Goal: Task Accomplishment & Management: Use online tool/utility

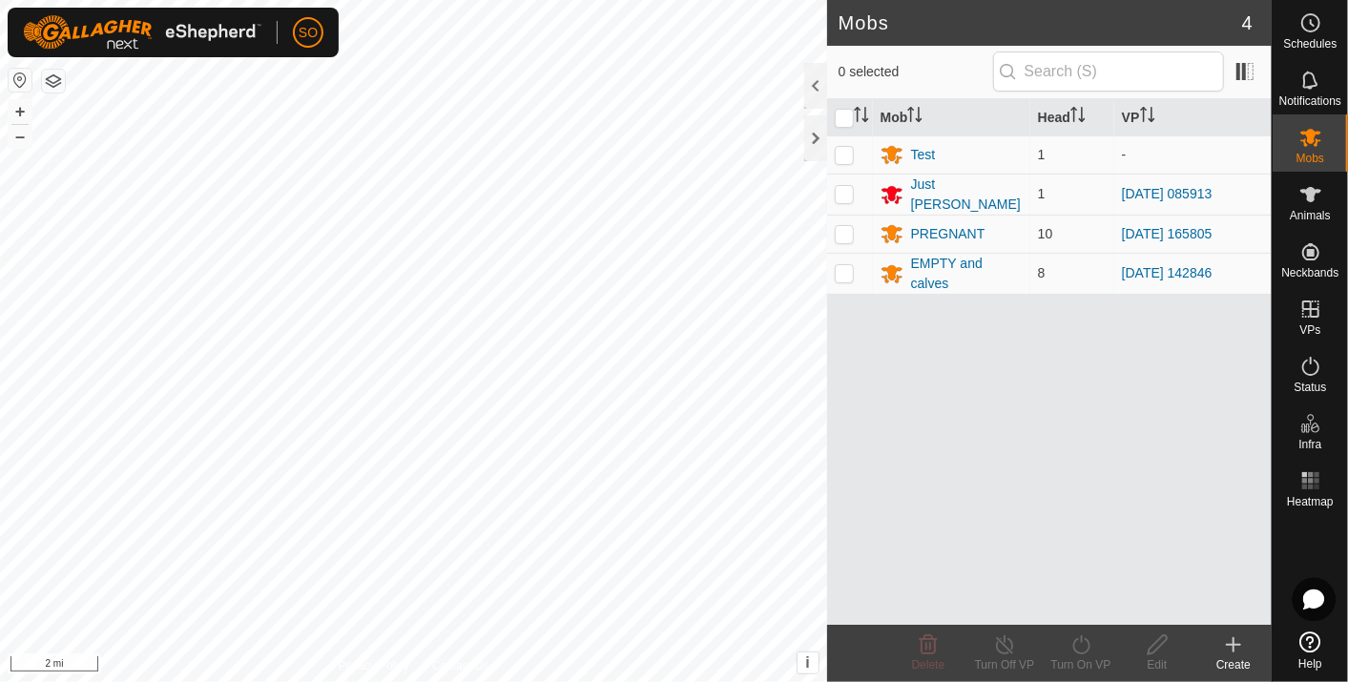
click at [16, 80] on button "button" at bounding box center [20, 80] width 23 height 23
click at [248, 681] on html "SO Schedules Notifications Mobs Animals Neckbands VPs Status Infra Heatmap Help…" at bounding box center [674, 341] width 1348 height 682
click at [403, 681] on html "SO Schedules Notifications Mobs Animals Neckbands VPs Status Infra Heatmap Help…" at bounding box center [674, 341] width 1348 height 682
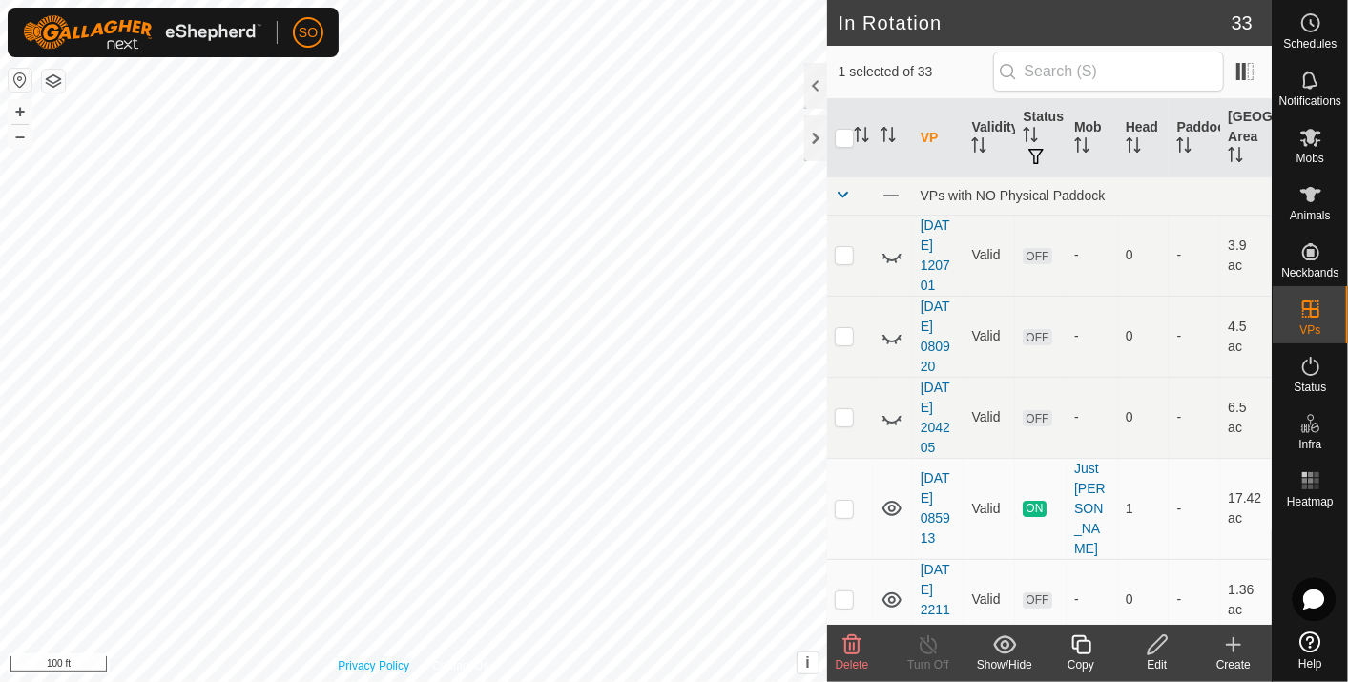
checkbox input "false"
checkbox input "true"
checkbox input "false"
click at [1234, 640] on icon at bounding box center [1234, 644] width 0 height 13
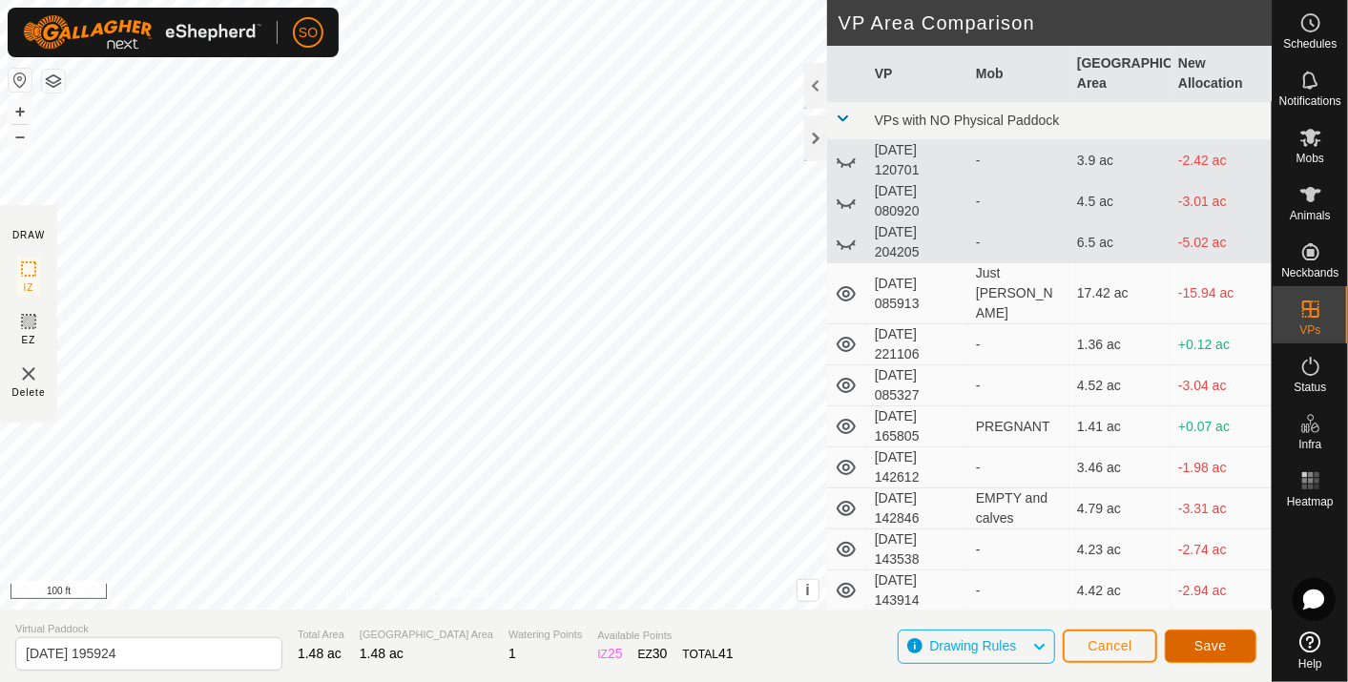
click at [1218, 649] on span "Save" at bounding box center [1211, 645] width 32 height 15
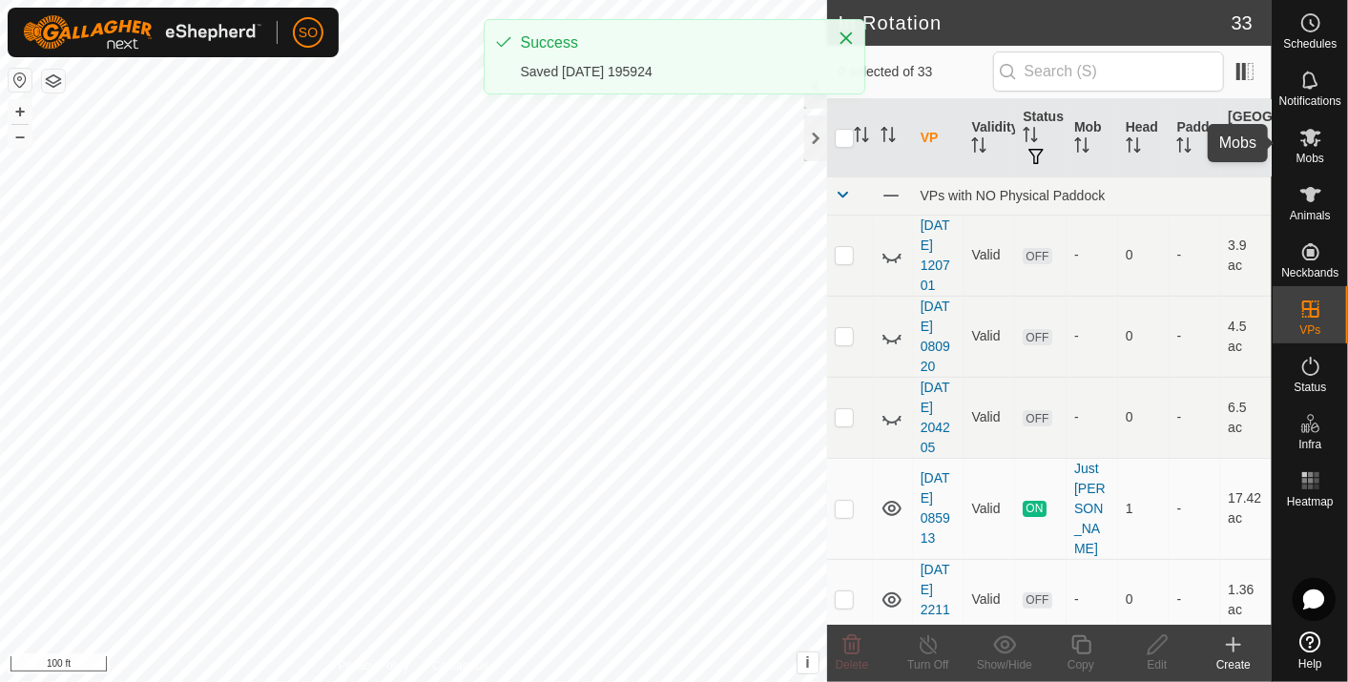
click at [1308, 136] on icon at bounding box center [1311, 138] width 21 height 18
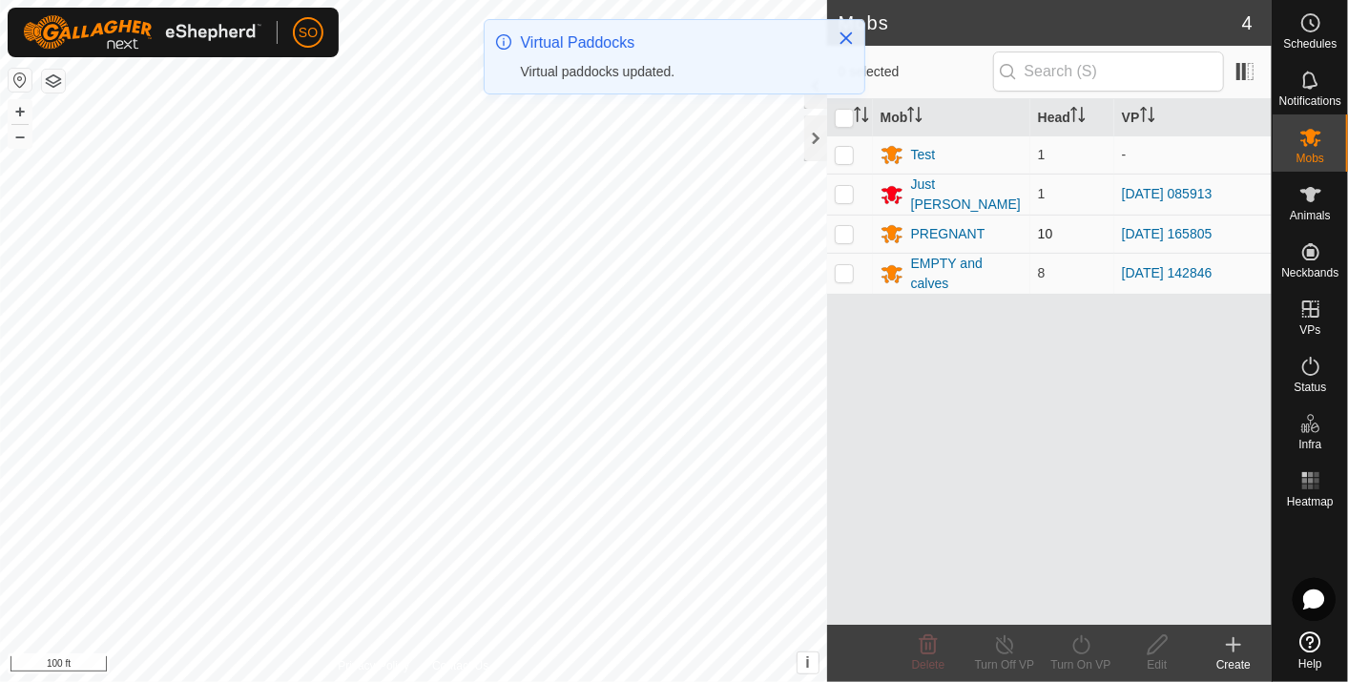
click at [840, 227] on p-checkbox at bounding box center [844, 233] width 19 height 15
checkbox input "true"
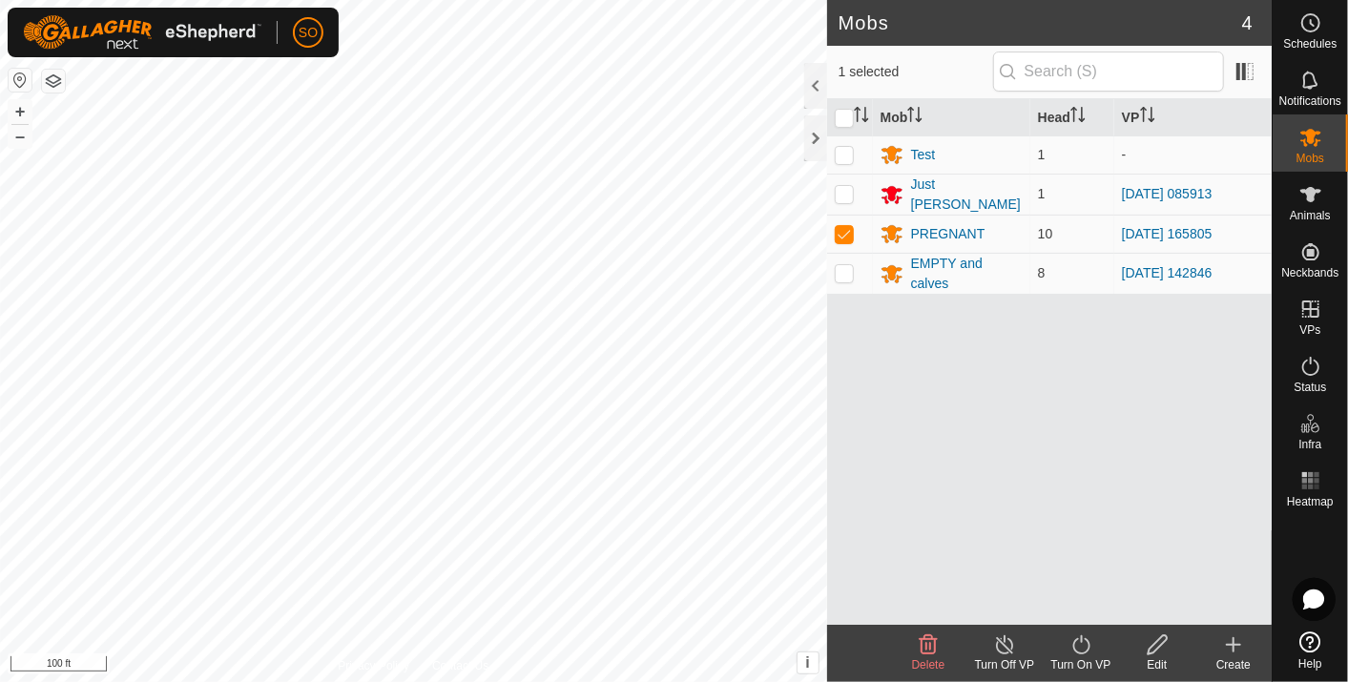
click at [1087, 647] on icon at bounding box center [1082, 645] width 24 height 23
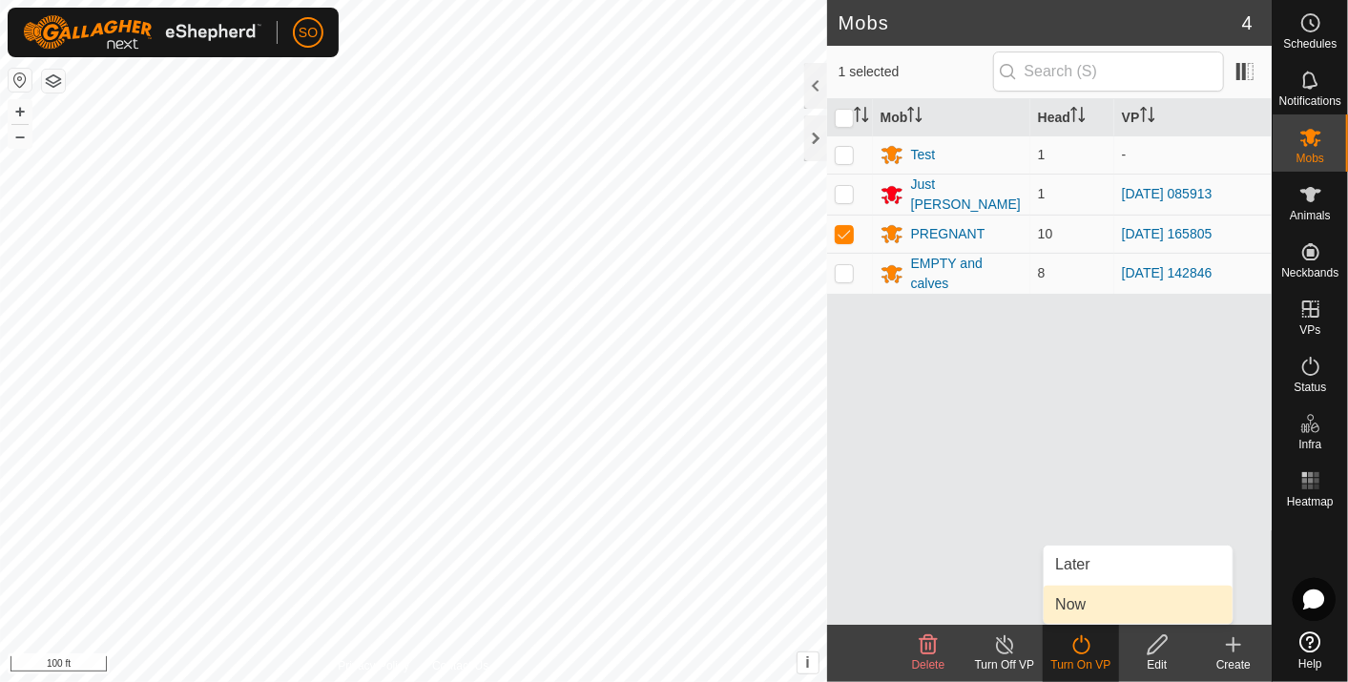
click at [1073, 602] on link "Now" at bounding box center [1138, 605] width 189 height 38
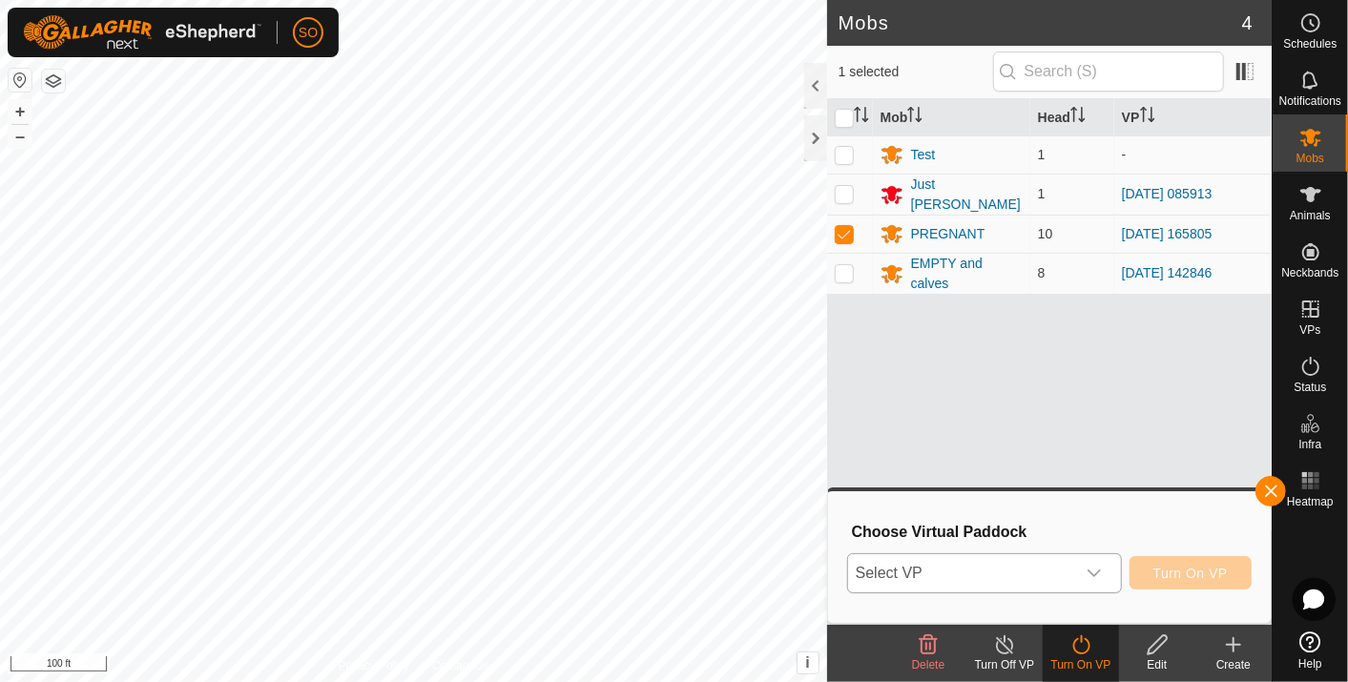
click at [1100, 567] on icon "dropdown trigger" at bounding box center [1094, 573] width 15 height 15
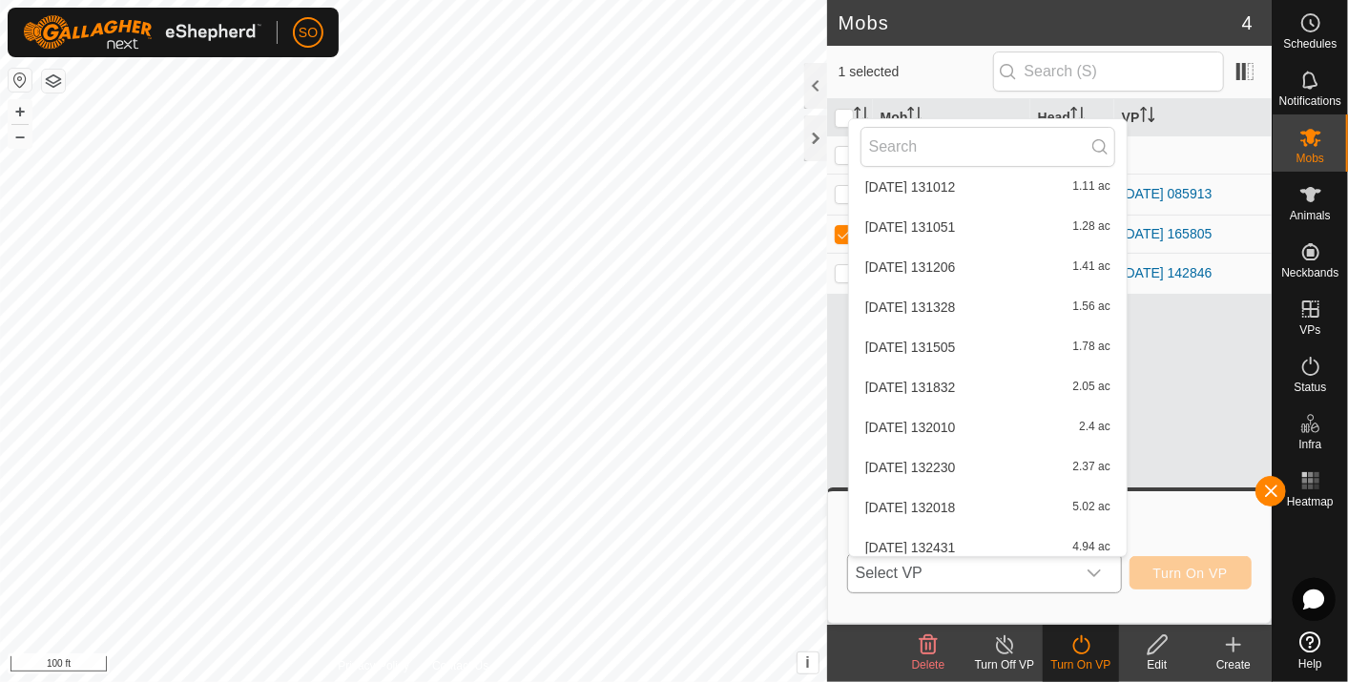
scroll to position [1022, 0]
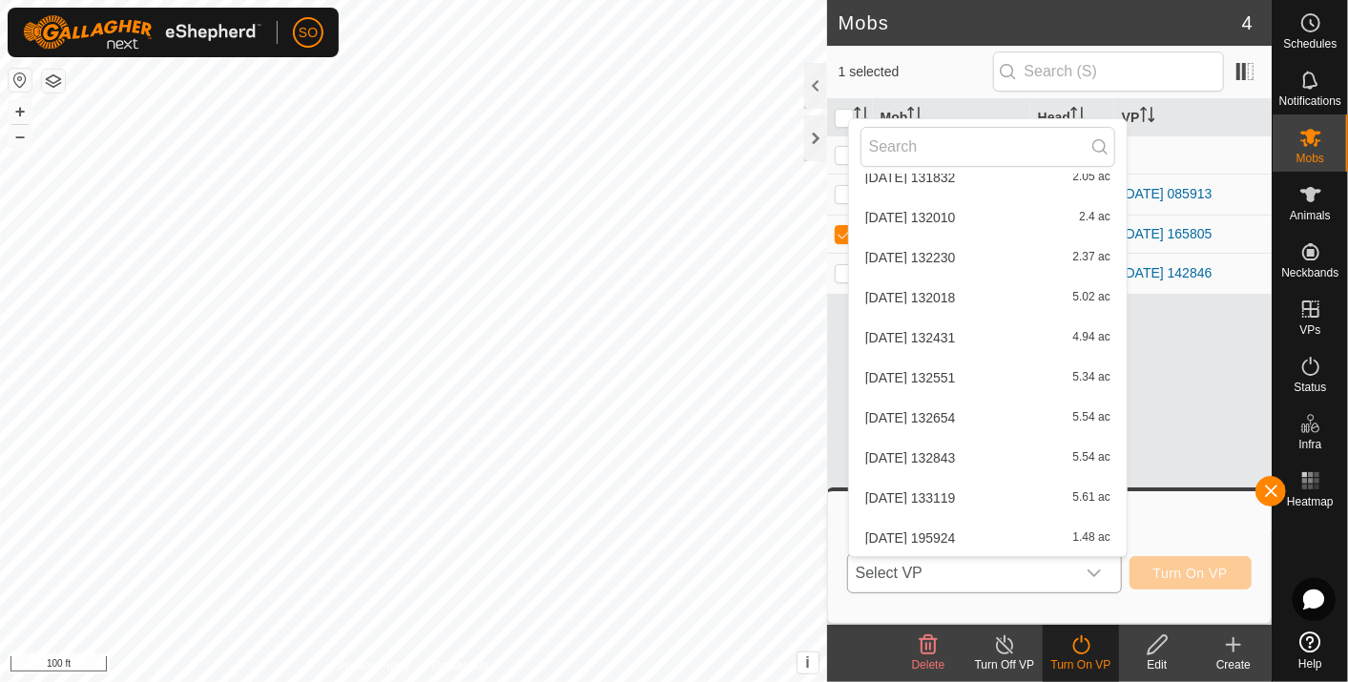
click at [975, 532] on li "[DATE] 195924 1.48 ac" at bounding box center [988, 538] width 278 height 38
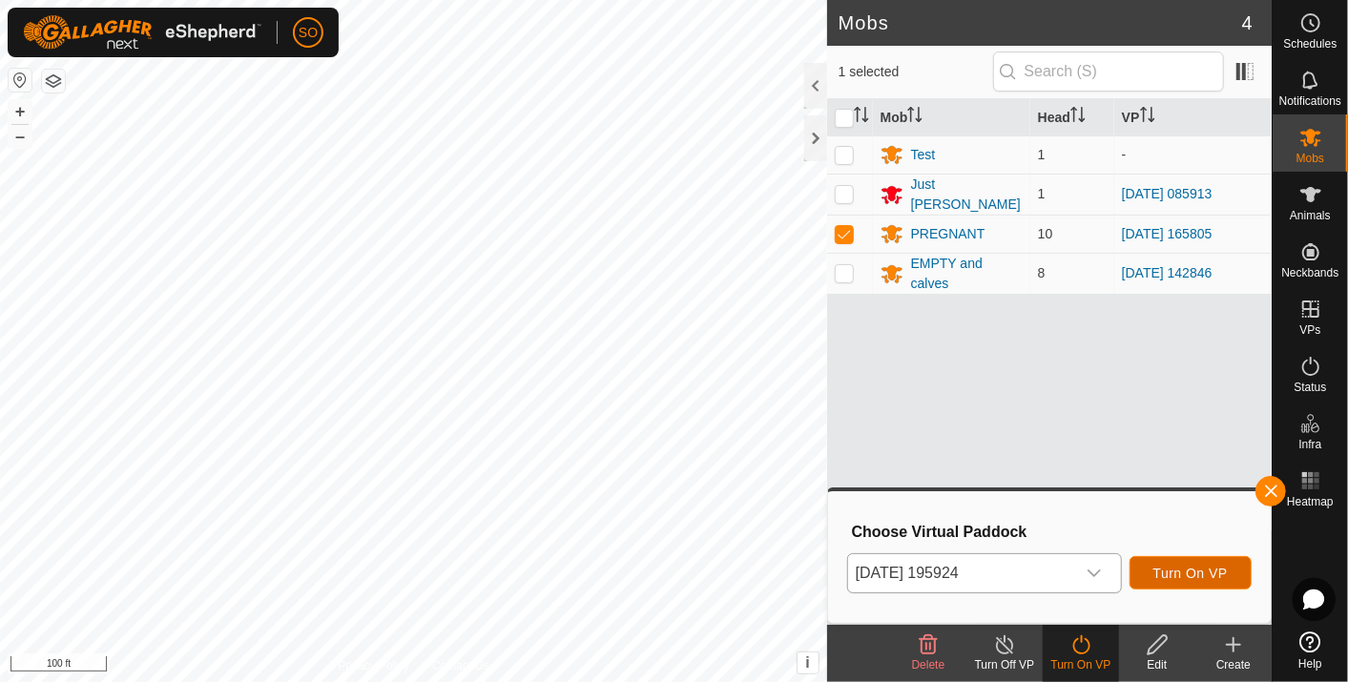
click at [1178, 573] on span "Turn On VP" at bounding box center [1191, 573] width 74 height 15
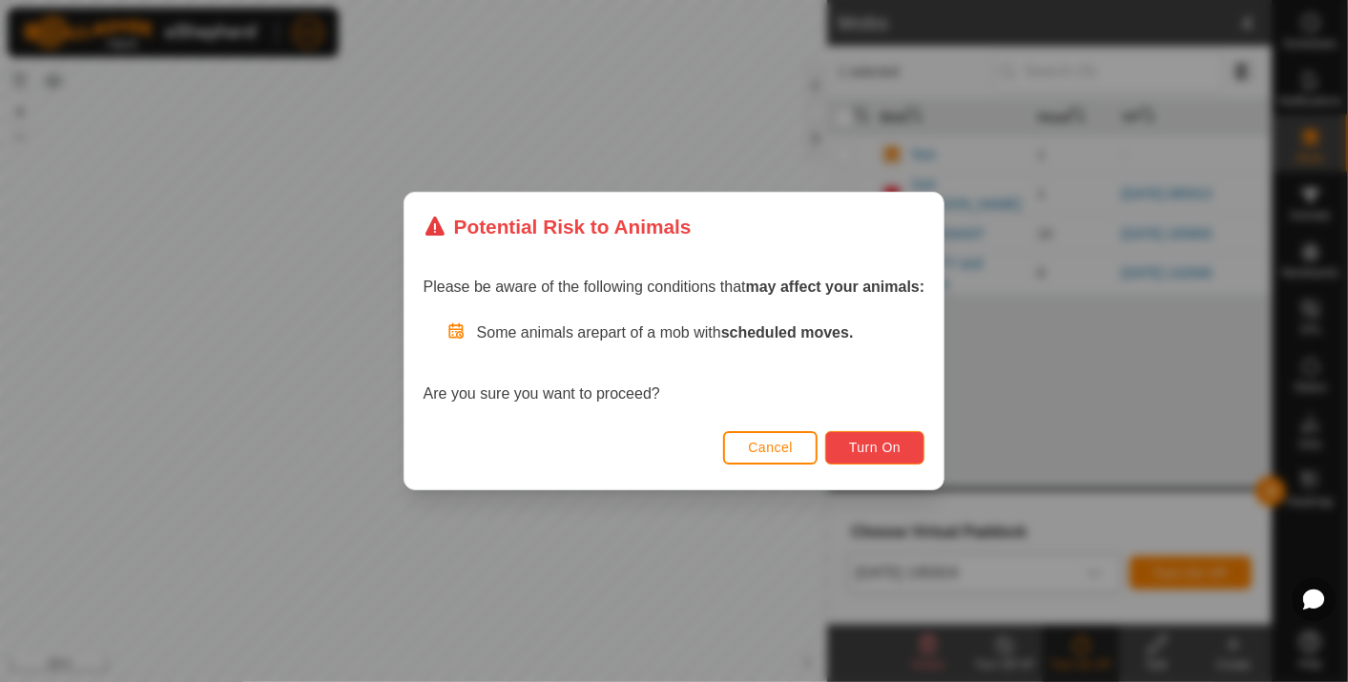
click at [876, 441] on span "Turn On" at bounding box center [875, 447] width 52 height 15
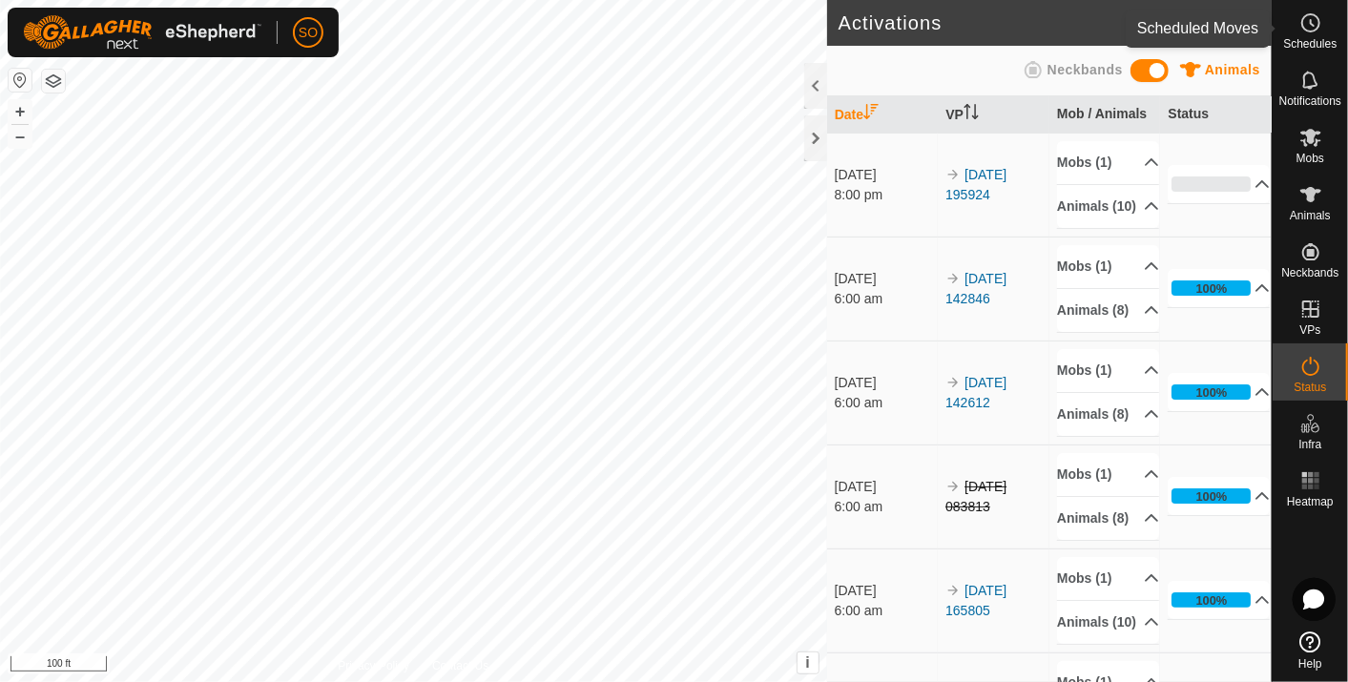
click at [1313, 25] on icon at bounding box center [1312, 23] width 3 height 6
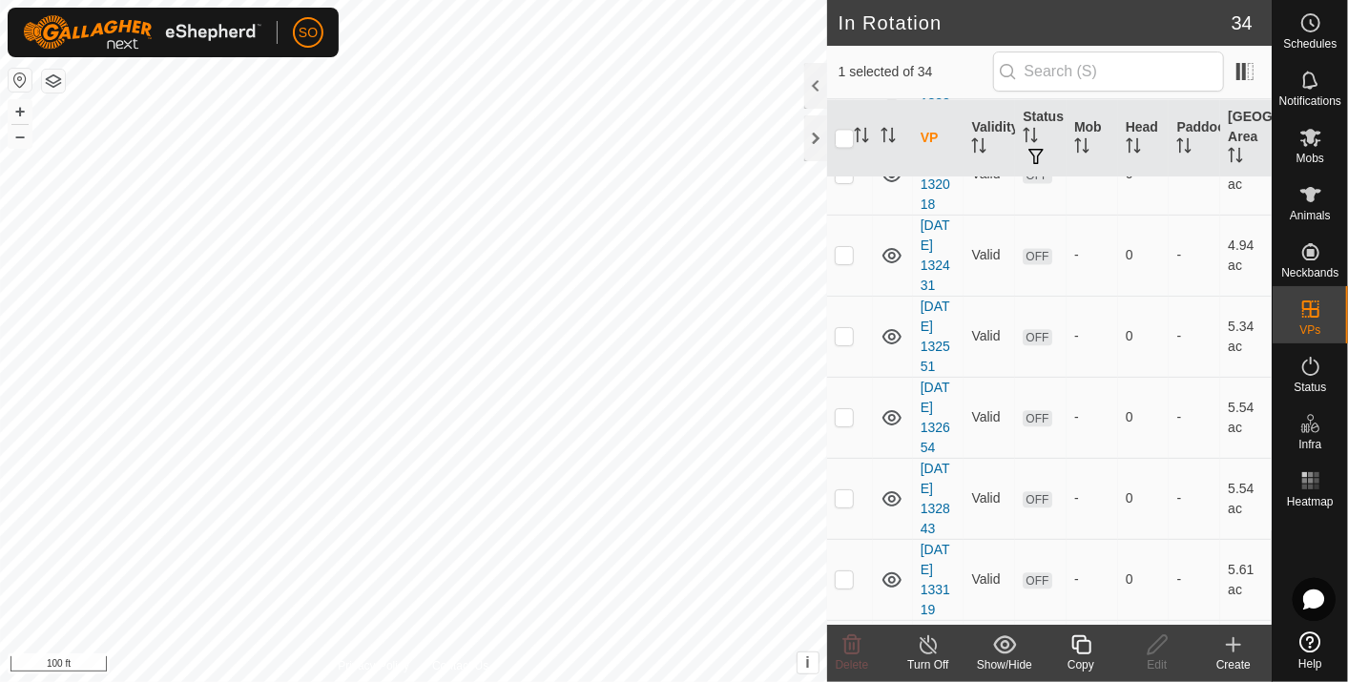
scroll to position [2359, 0]
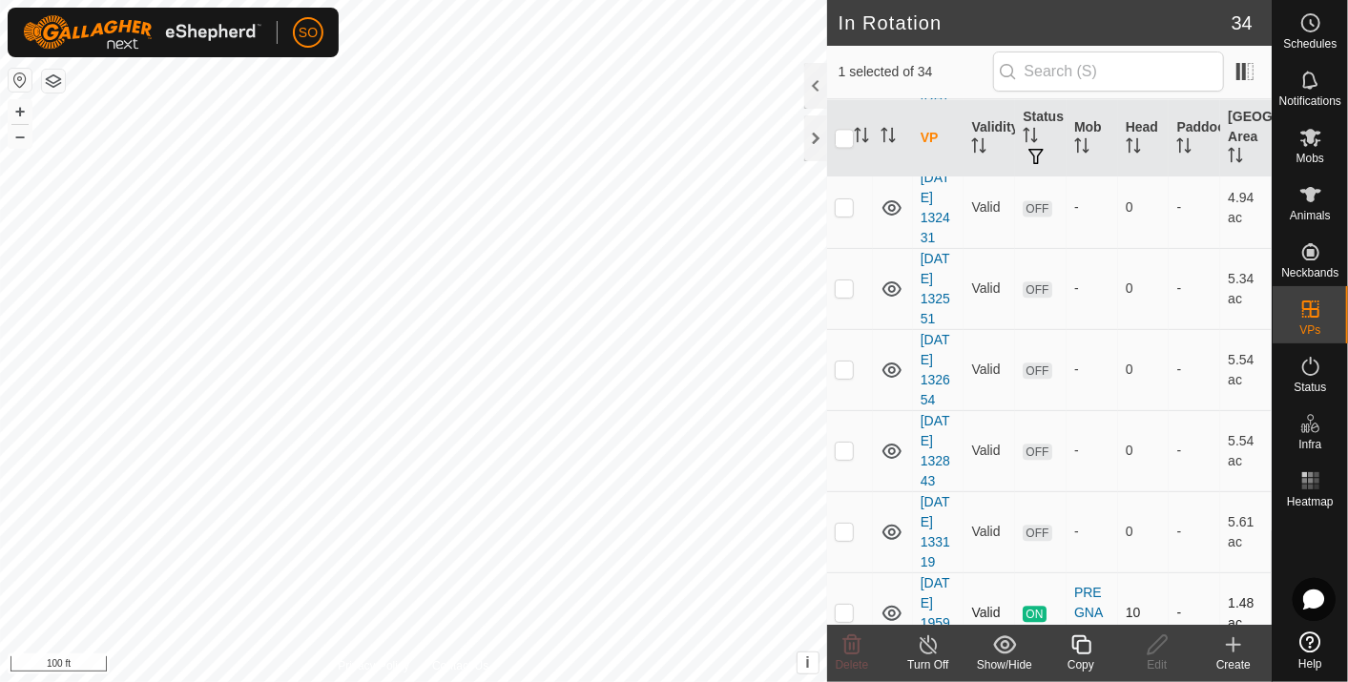
checkbox input "false"
click at [844, 605] on p-checkbox at bounding box center [844, 612] width 19 height 15
checkbox input "false"
checkbox input "true"
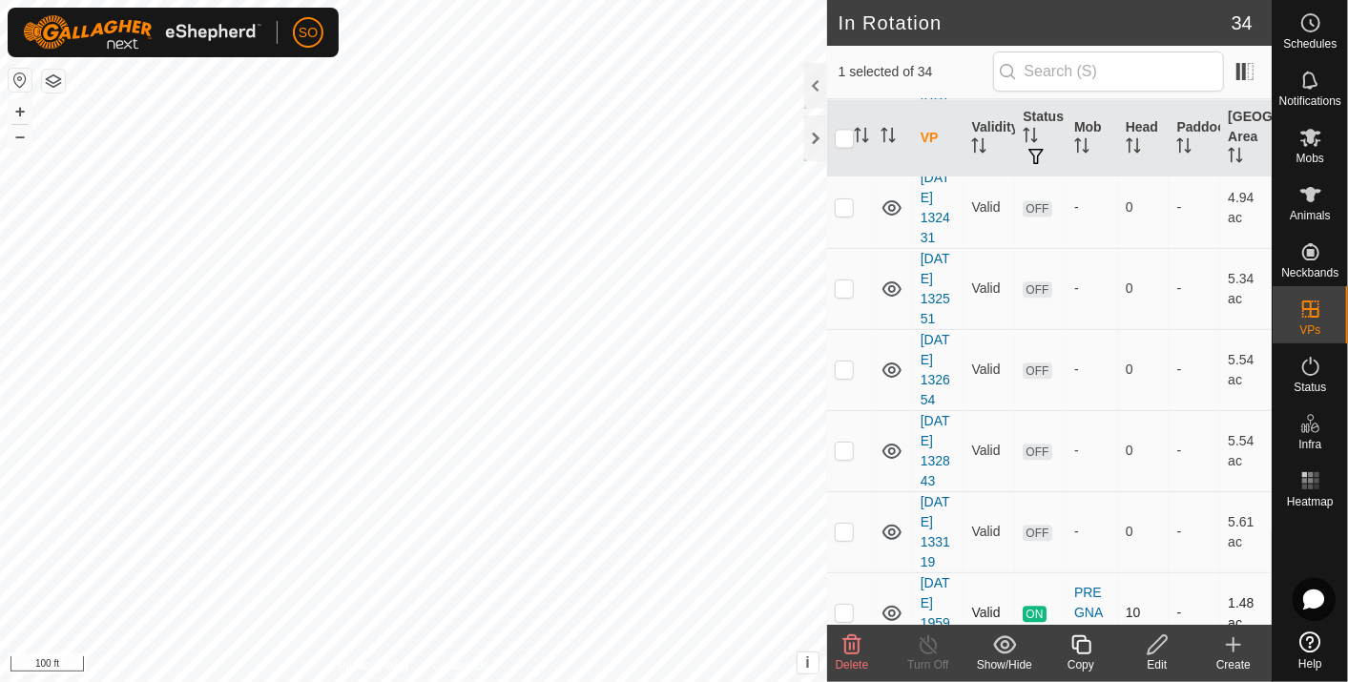
checkbox input "false"
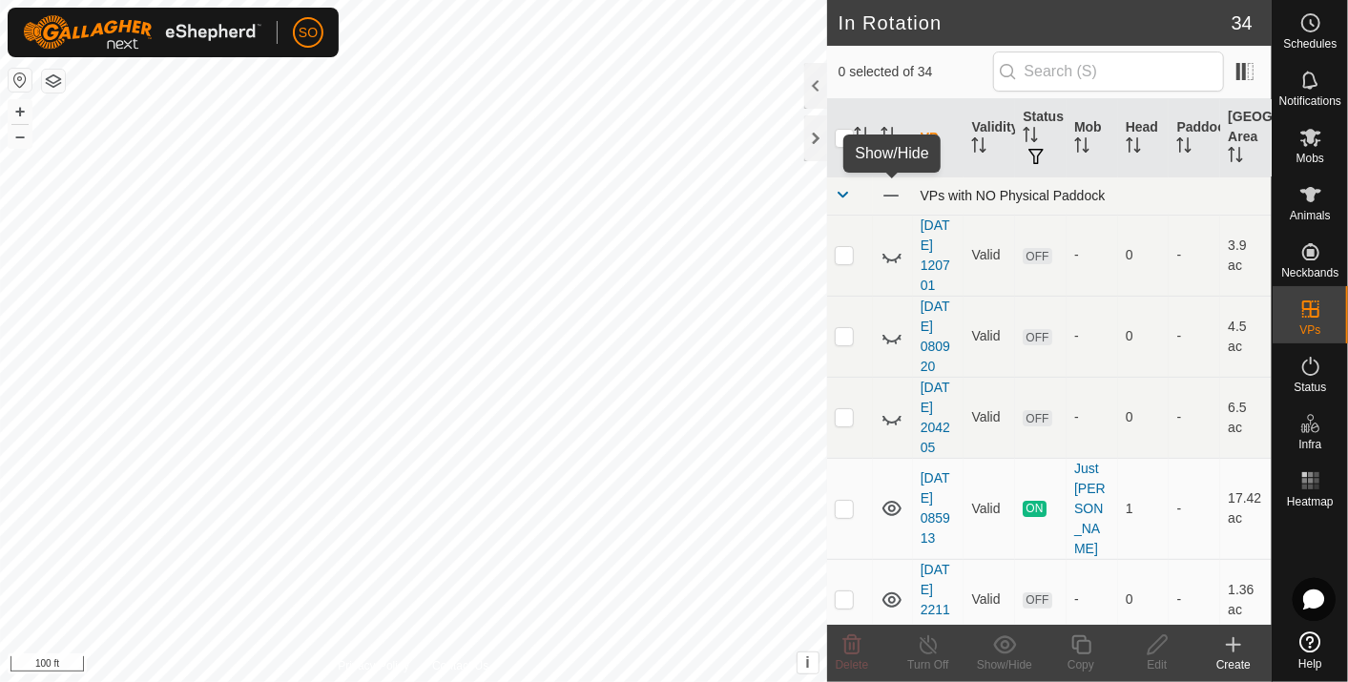
click at [889, 188] on span at bounding box center [891, 195] width 21 height 21
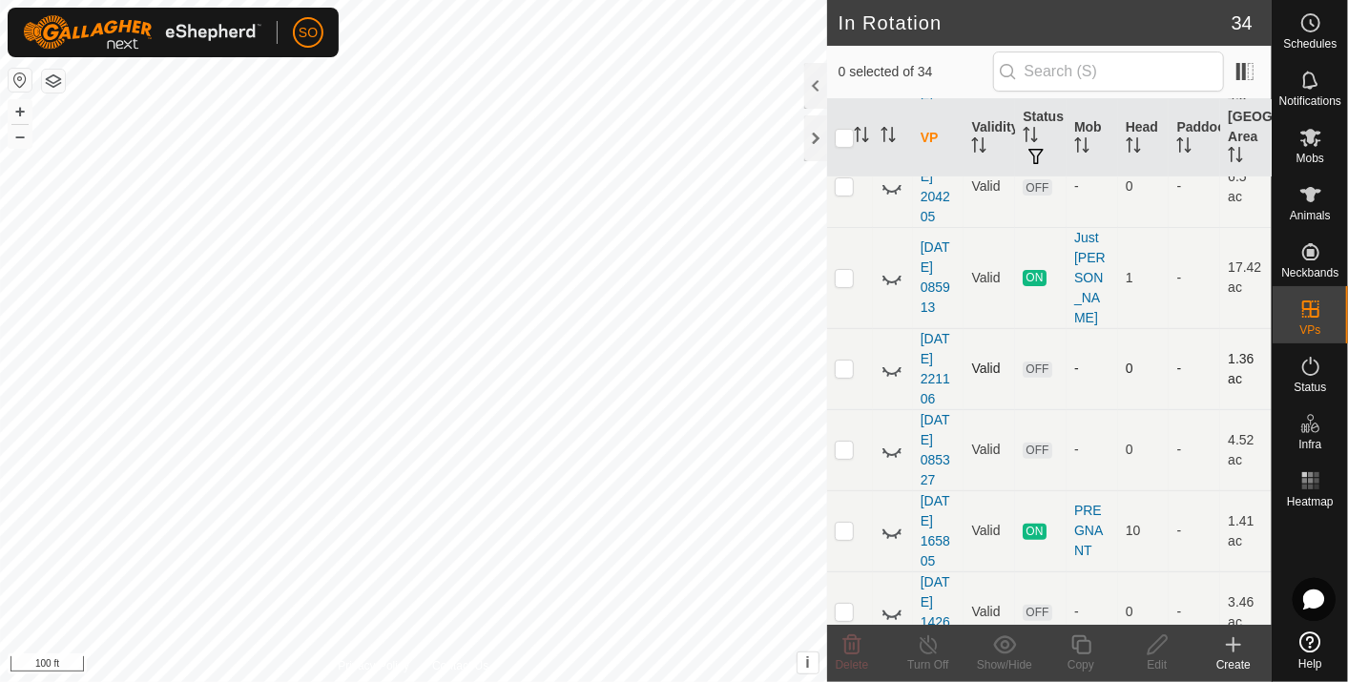
scroll to position [344, 0]
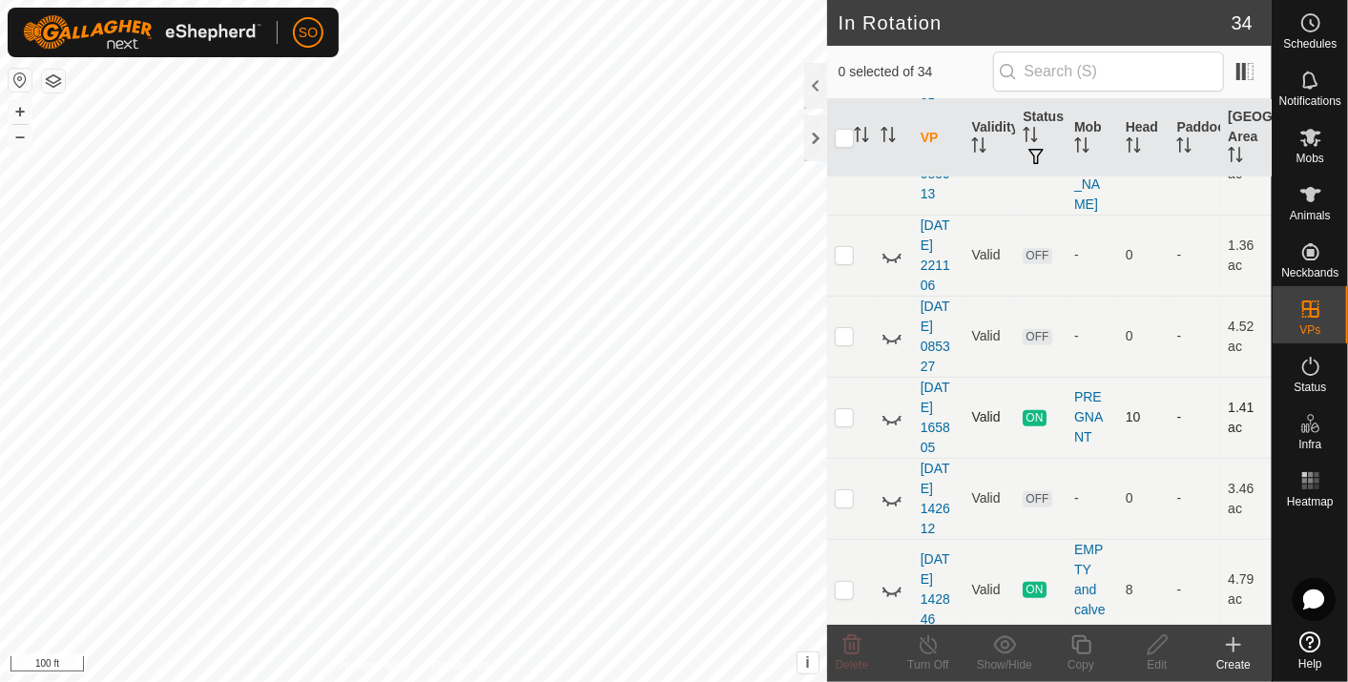
click at [889, 407] on icon at bounding box center [892, 418] width 23 height 23
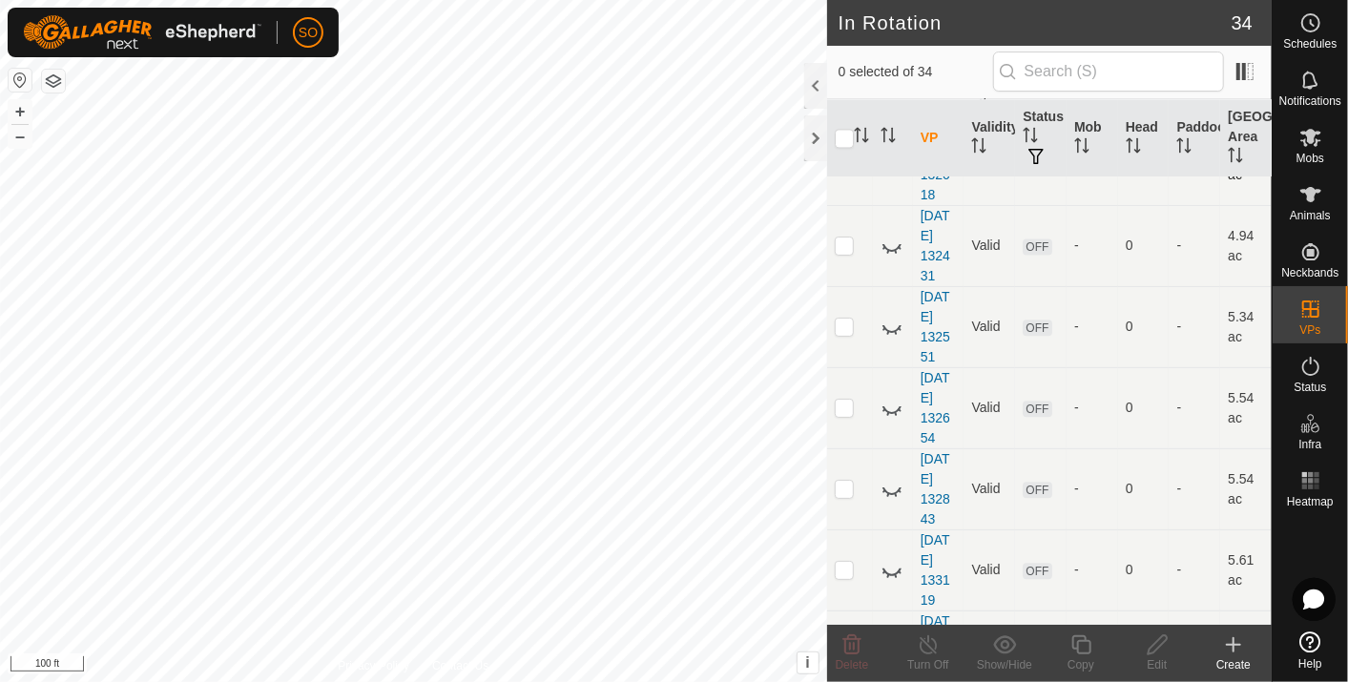
scroll to position [2359, 0]
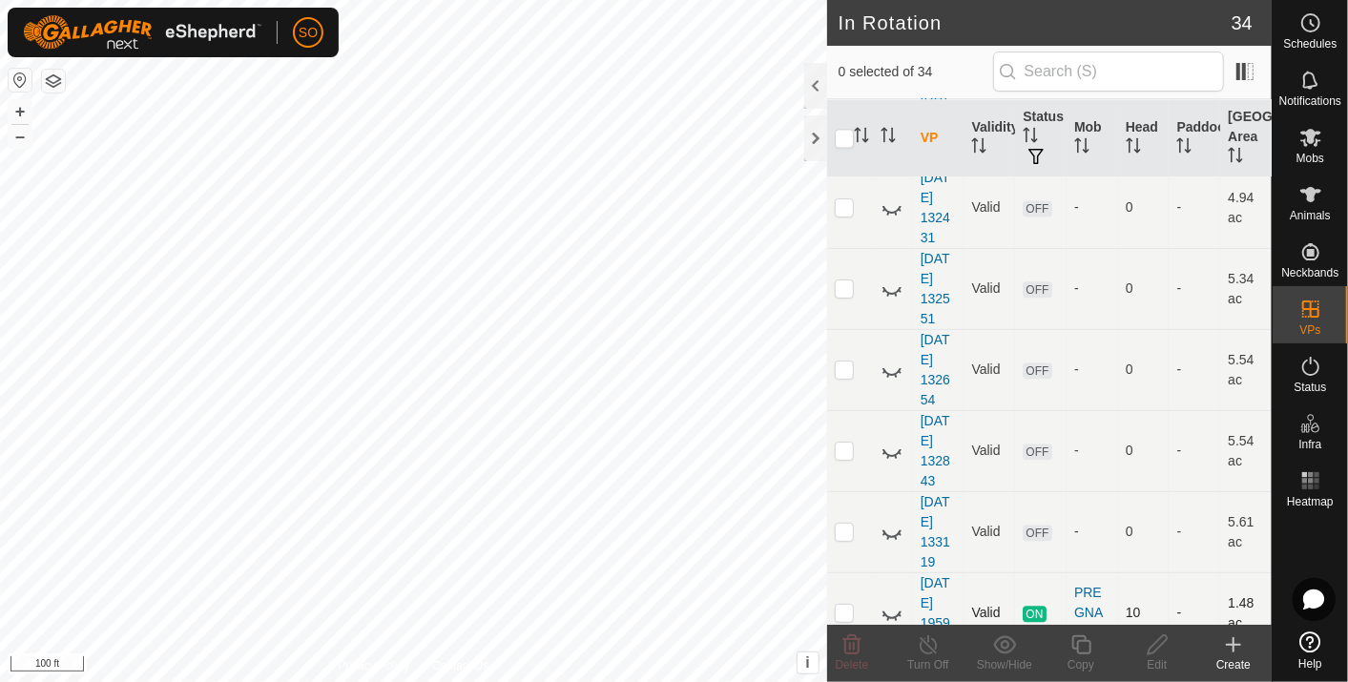
click at [894, 602] on icon at bounding box center [892, 613] width 23 height 23
click at [892, 602] on icon at bounding box center [892, 613] width 23 height 23
click at [893, 602] on icon at bounding box center [892, 613] width 23 height 23
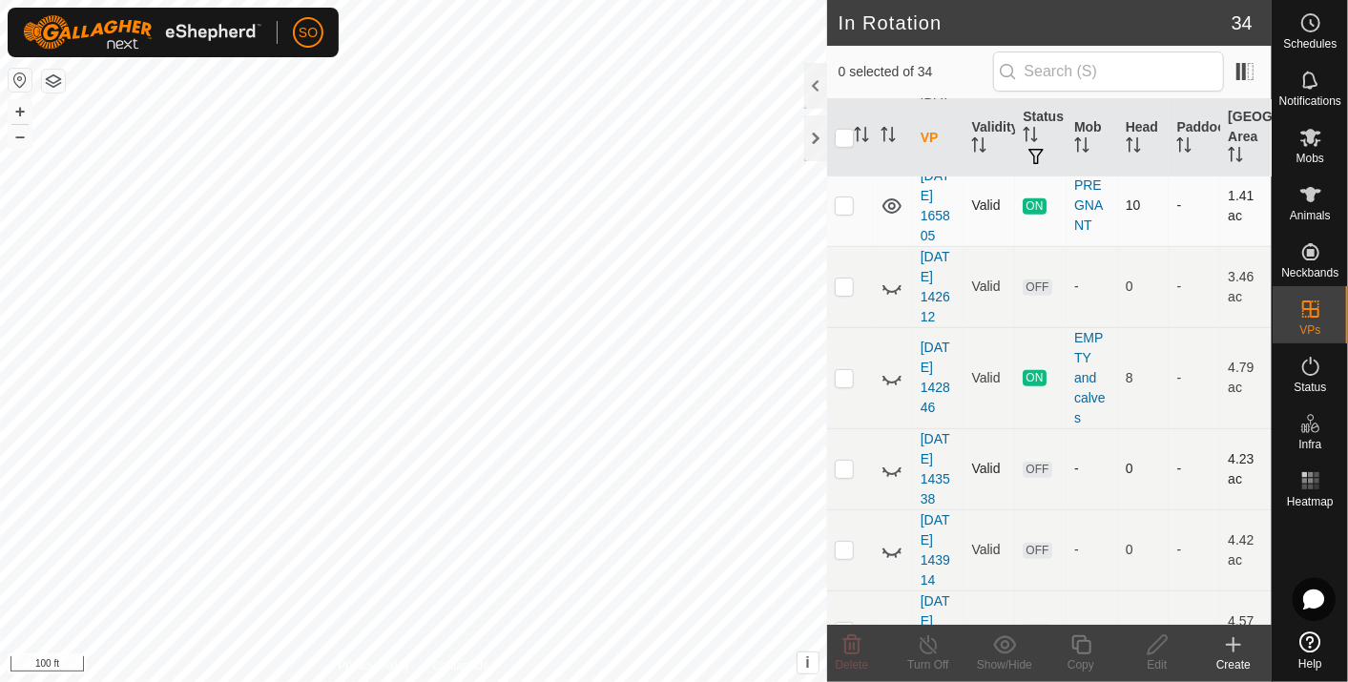
scroll to position [450, 0]
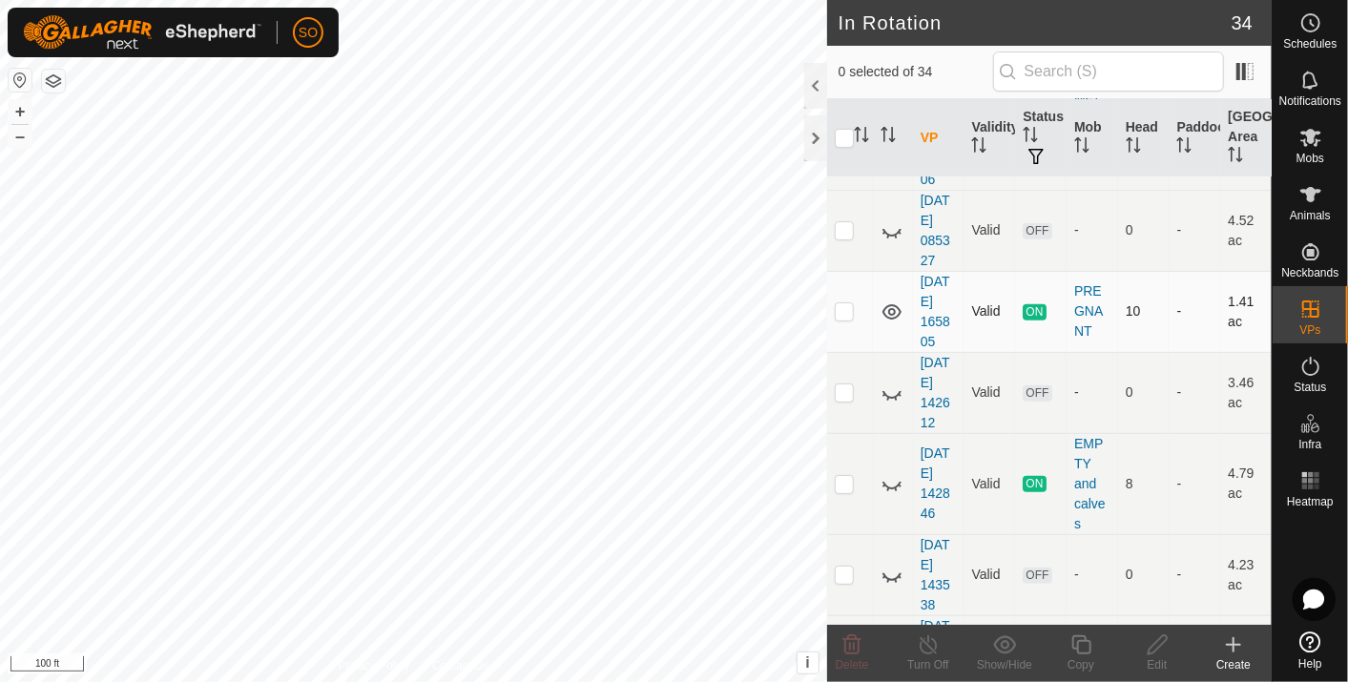
click at [890, 301] on icon at bounding box center [892, 312] width 23 height 23
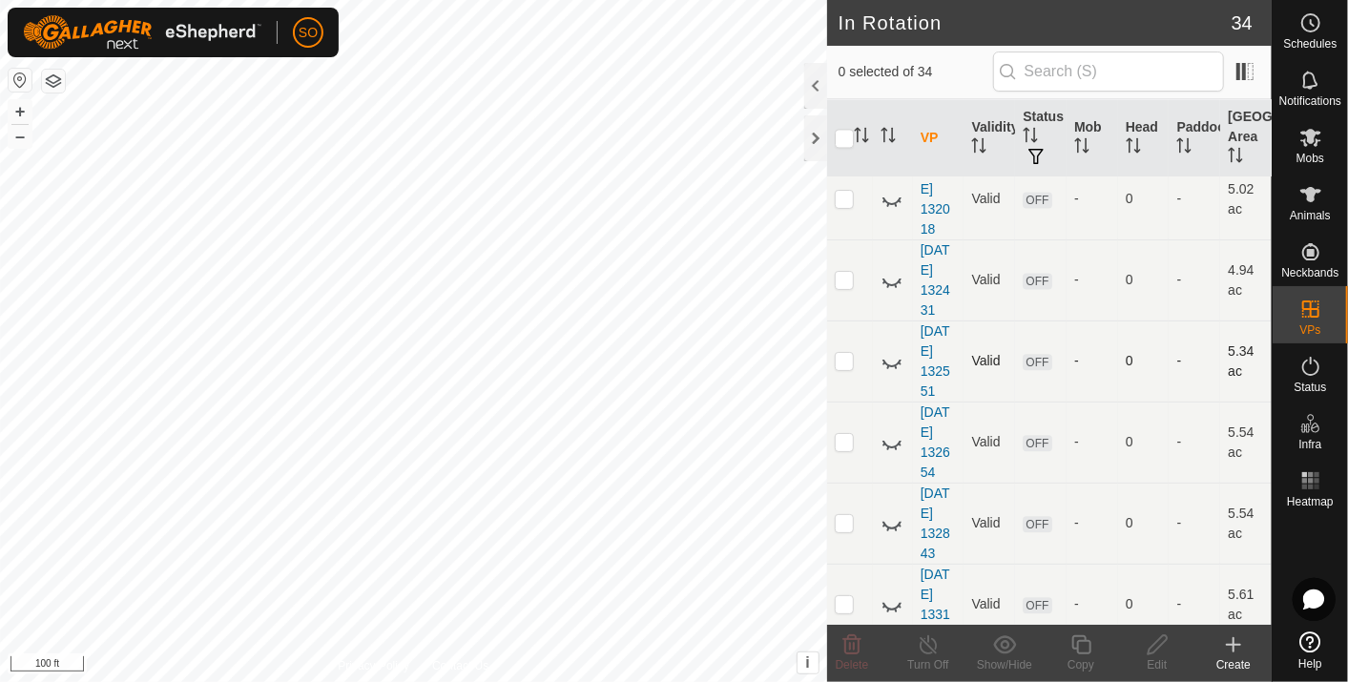
scroll to position [2253, 0]
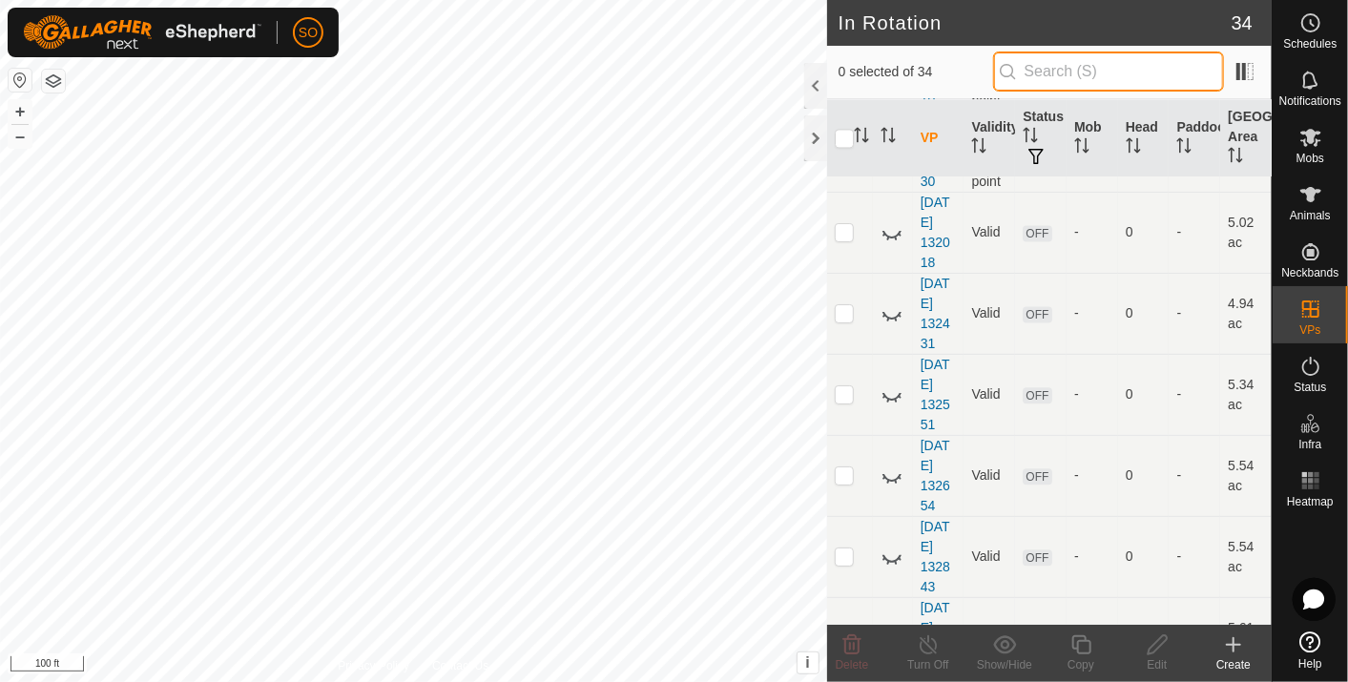
click at [1088, 69] on input "text" at bounding box center [1108, 72] width 231 height 40
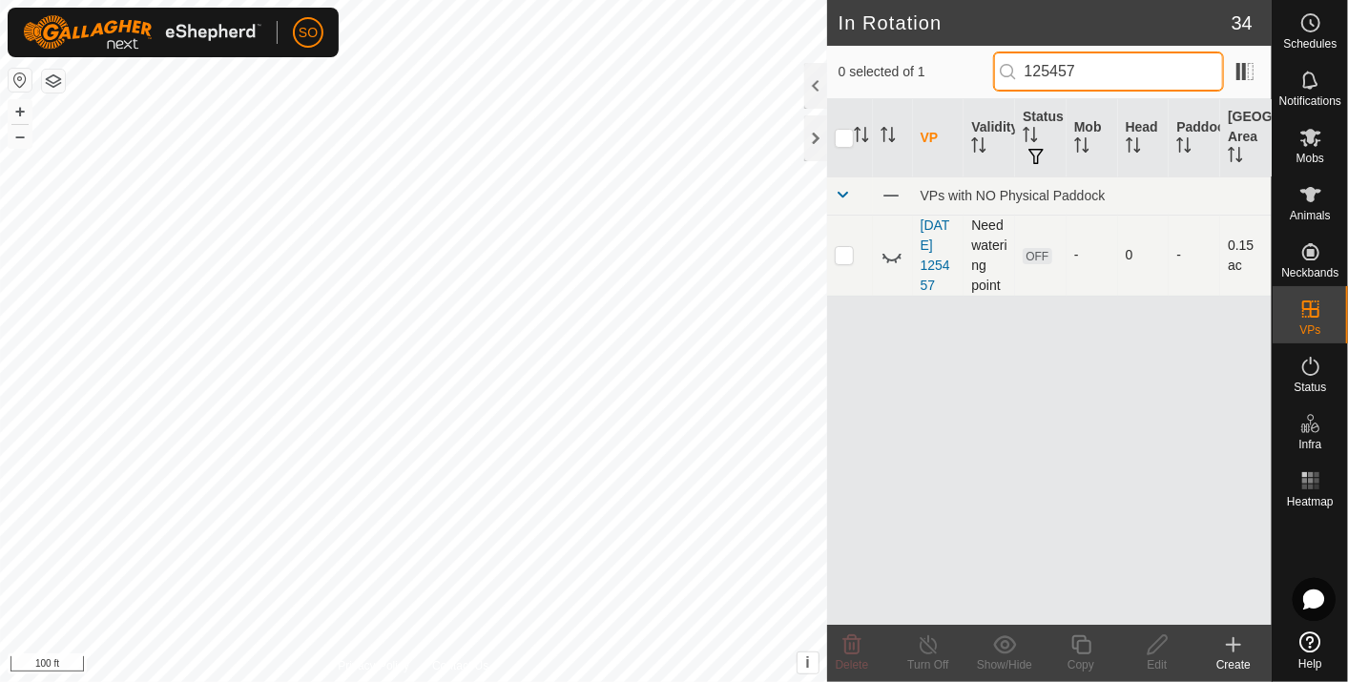
type input "125457"
click at [887, 254] on icon at bounding box center [892, 255] width 23 height 23
click at [845, 247] on p-checkbox at bounding box center [844, 254] width 19 height 15
checkbox input "true"
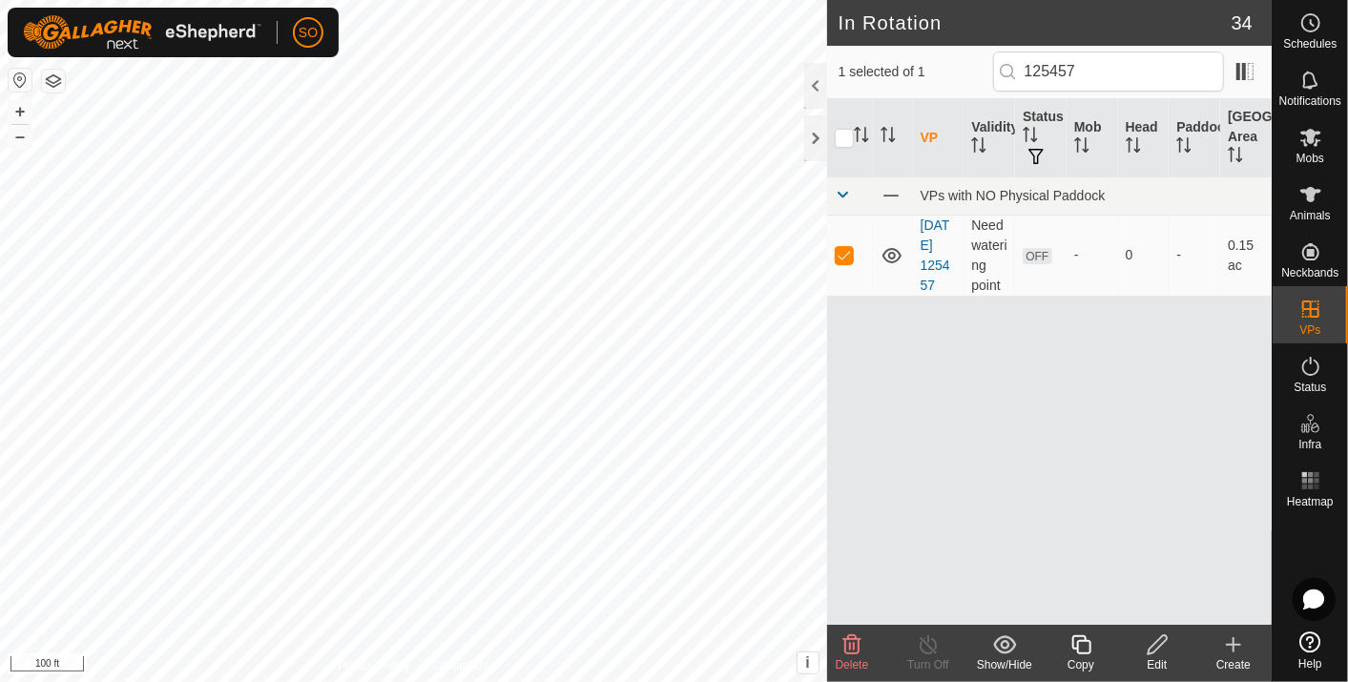
click at [1155, 646] on icon at bounding box center [1158, 645] width 24 height 23
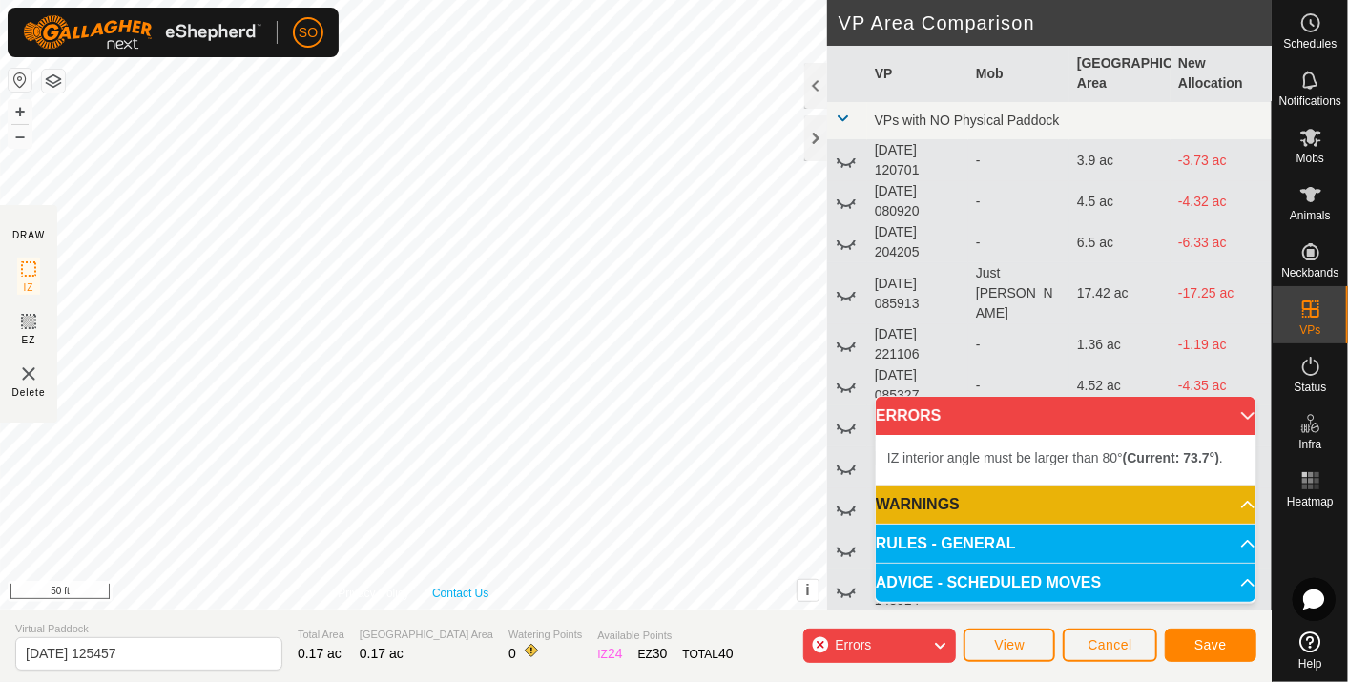
click at [439, 589] on div "Privacy Policy Contact Us IZ interior angle must be larger than 80° (Current: 7…" at bounding box center [413, 305] width 827 height 610
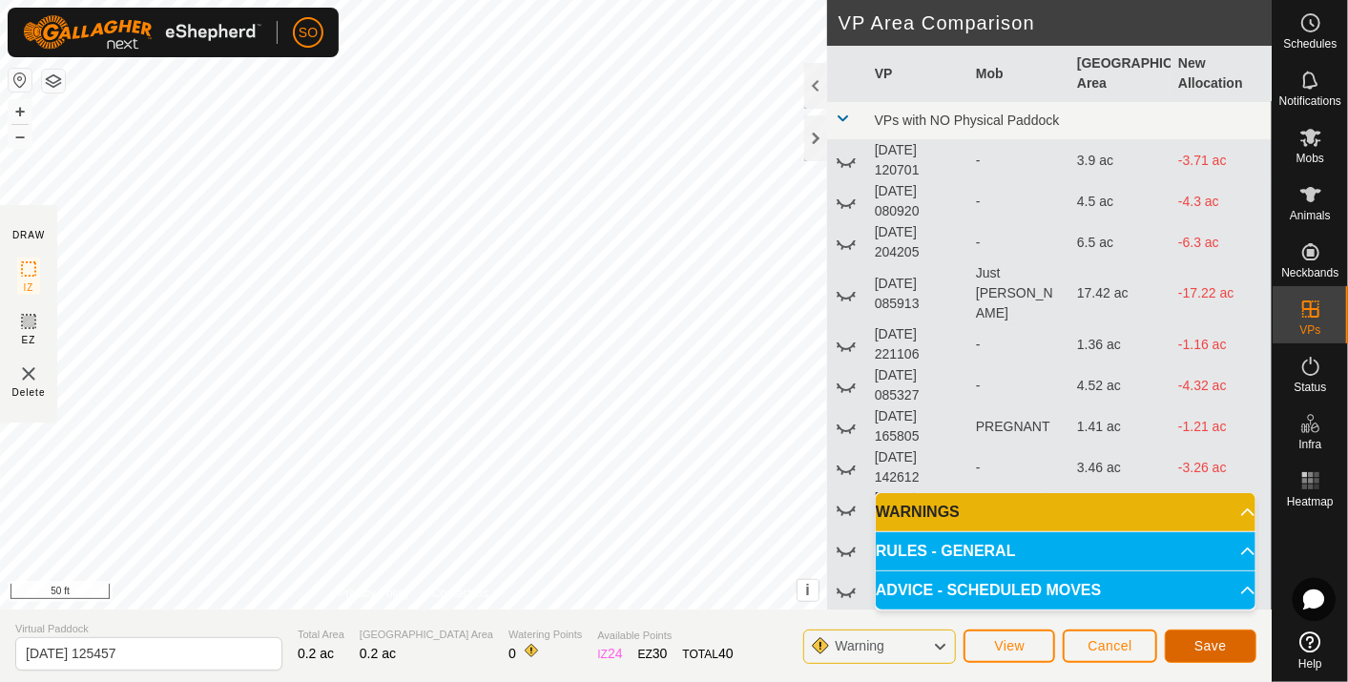
click at [1208, 645] on span "Save" at bounding box center [1211, 645] width 32 height 15
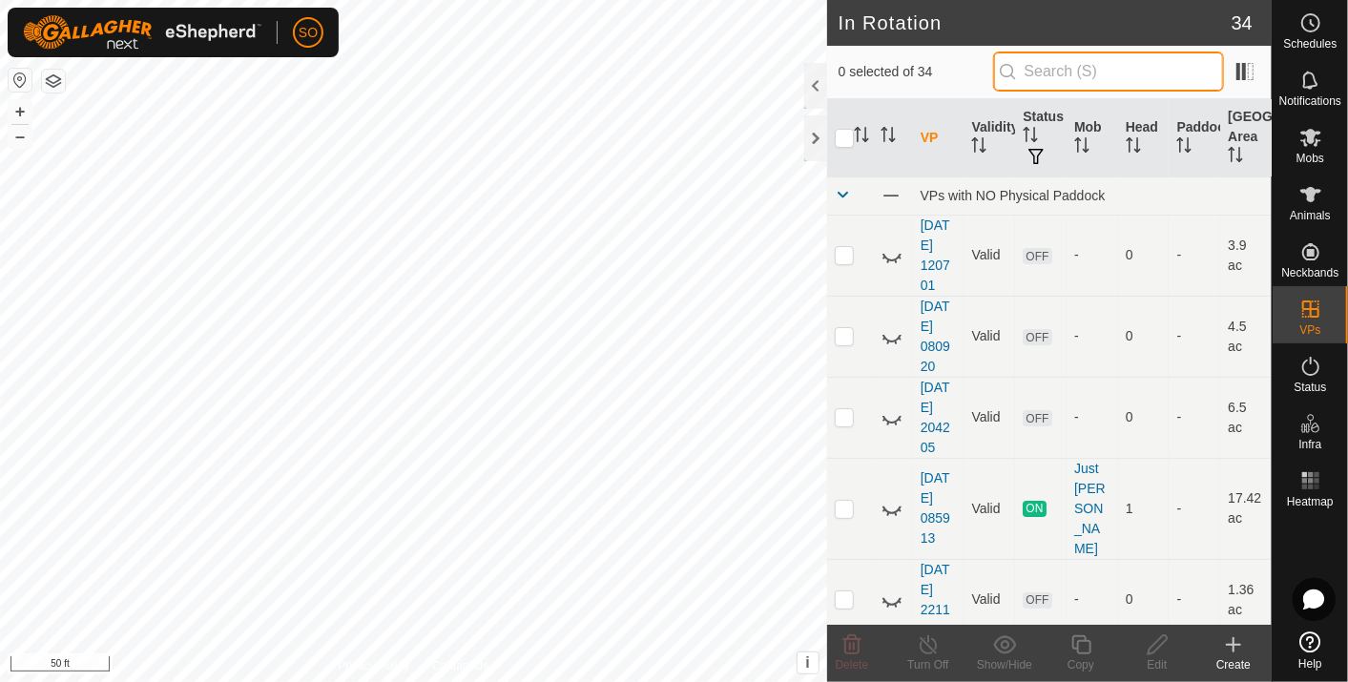
click at [1055, 68] on input "text" at bounding box center [1108, 72] width 231 height 40
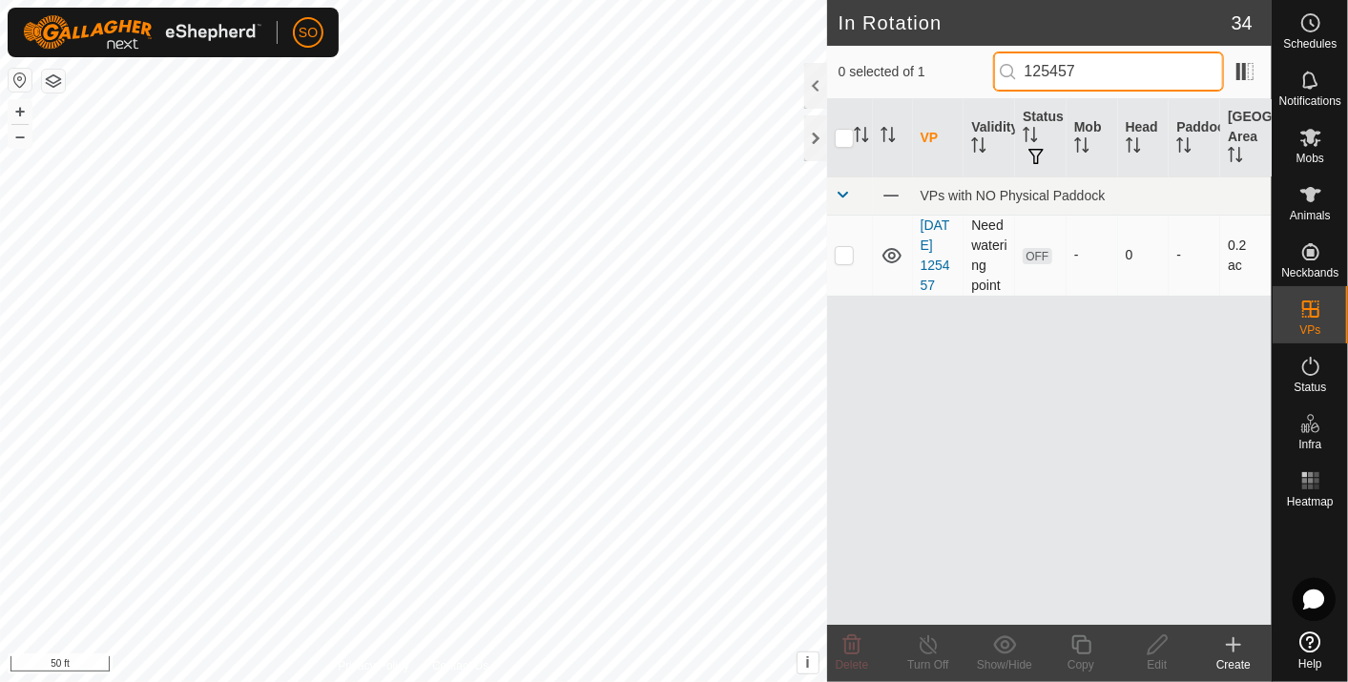
type input "125457"
click at [845, 252] on p-checkbox at bounding box center [844, 254] width 19 height 15
checkbox input "true"
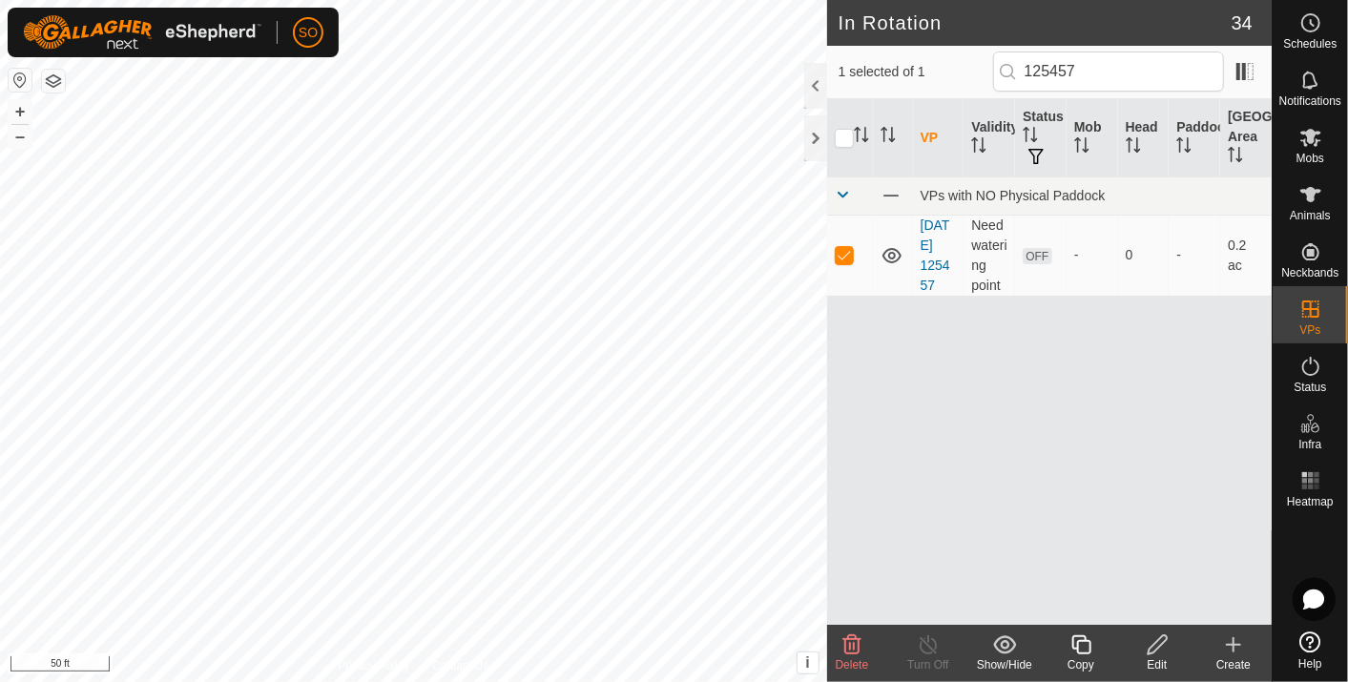
click at [1151, 641] on icon at bounding box center [1158, 645] width 24 height 23
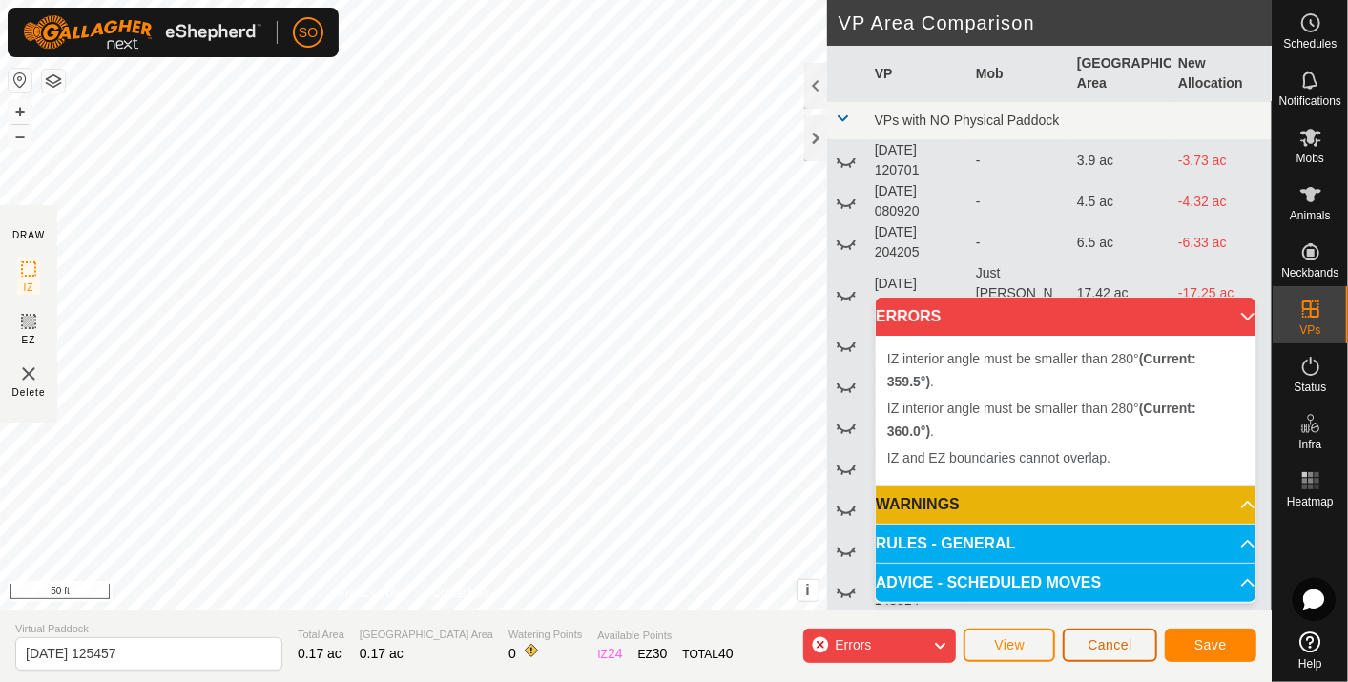
click at [1097, 642] on span "Cancel" at bounding box center [1110, 644] width 45 height 15
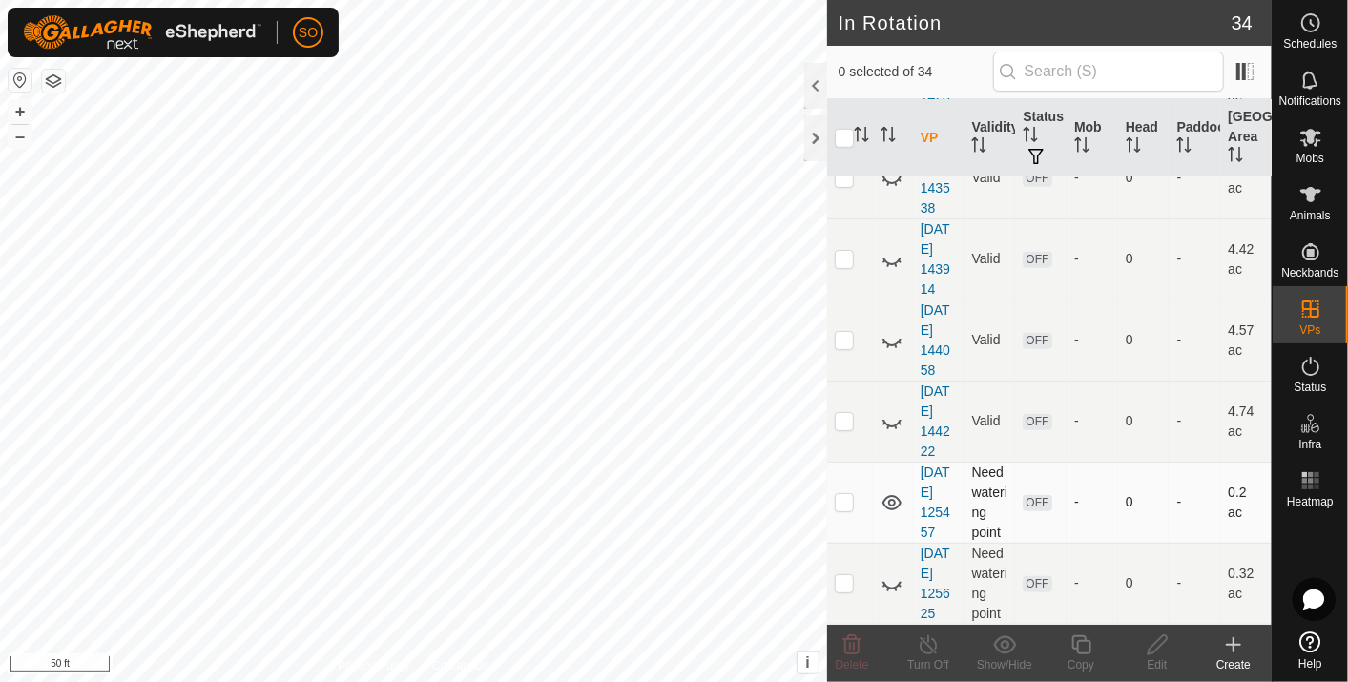
scroll to position [954, 0]
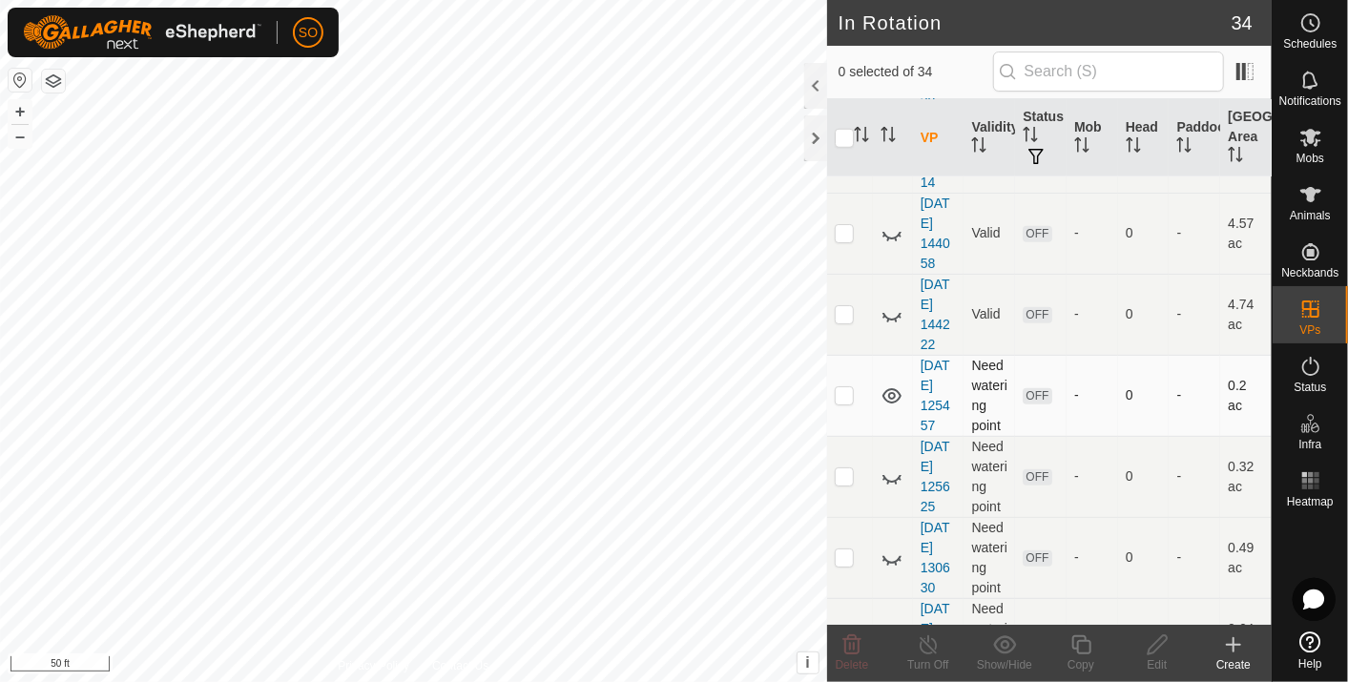
click at [845, 387] on p-checkbox at bounding box center [844, 394] width 19 height 15
checkbox input "true"
click at [1161, 643] on icon at bounding box center [1158, 645] width 24 height 23
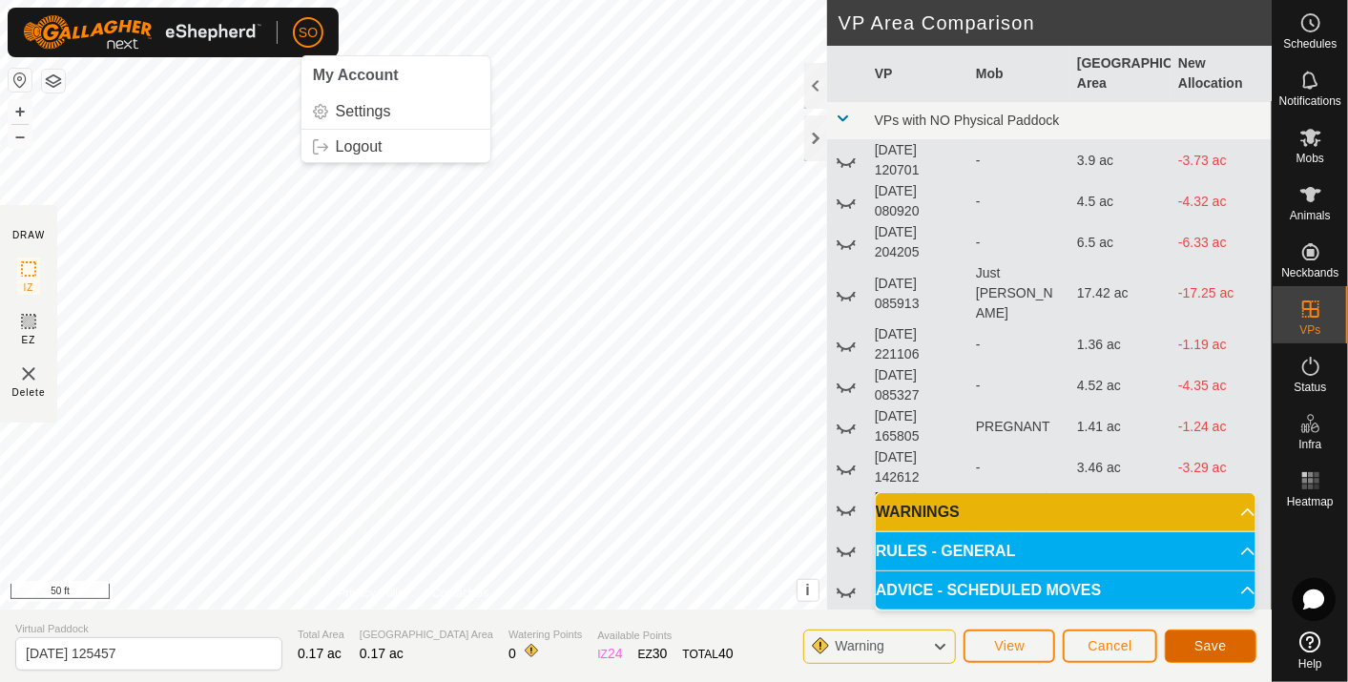
click at [1216, 643] on span "Save" at bounding box center [1211, 645] width 32 height 15
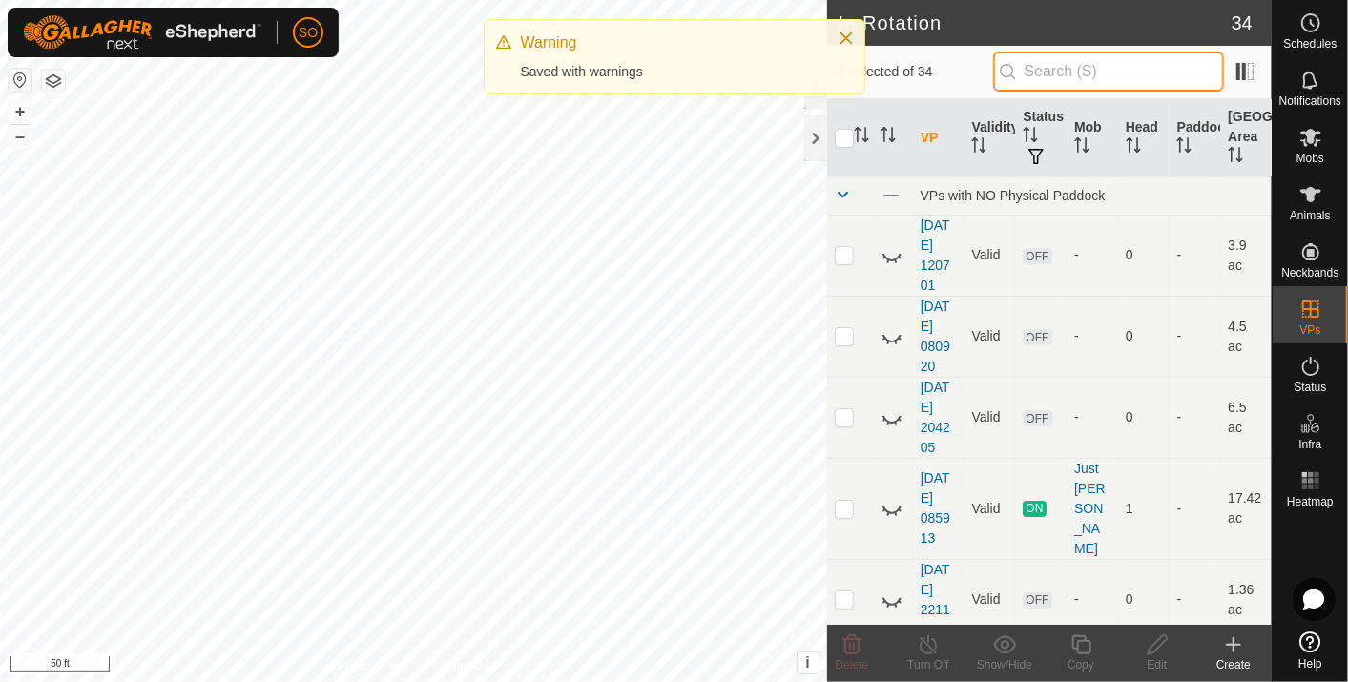
click at [1075, 73] on input "text" at bounding box center [1108, 72] width 231 height 40
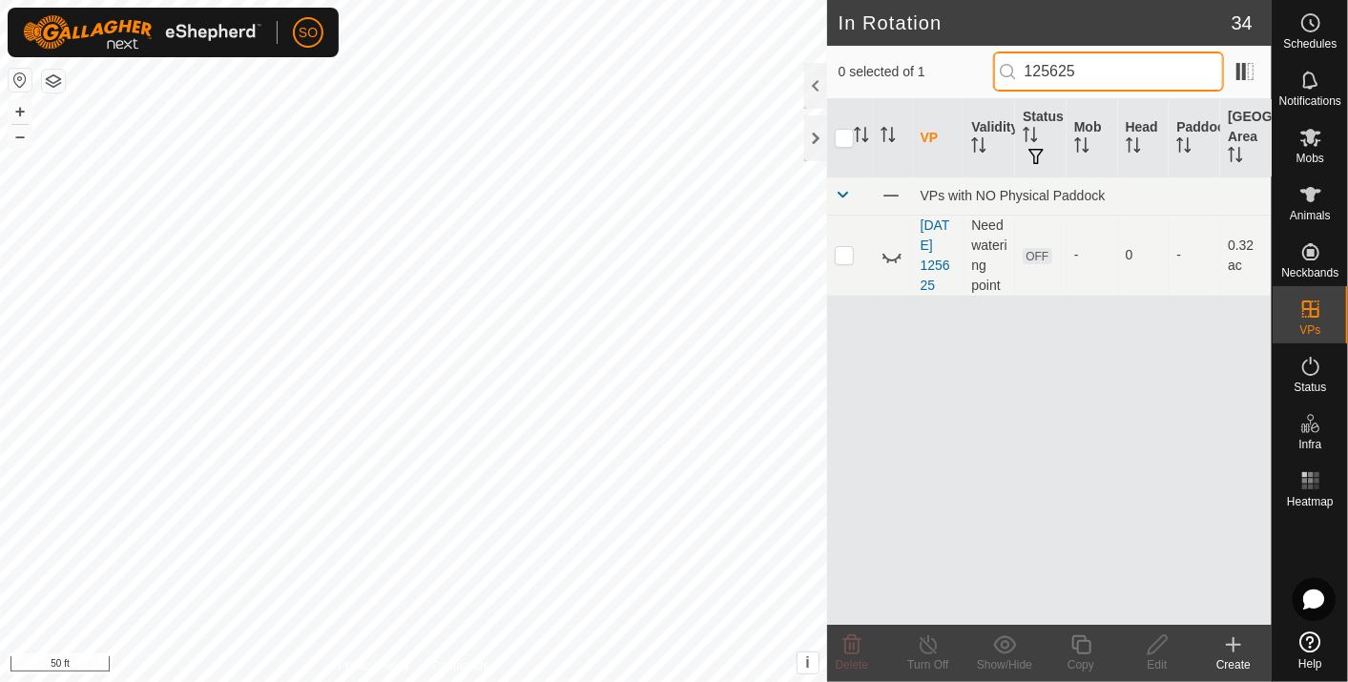
type input "125625"
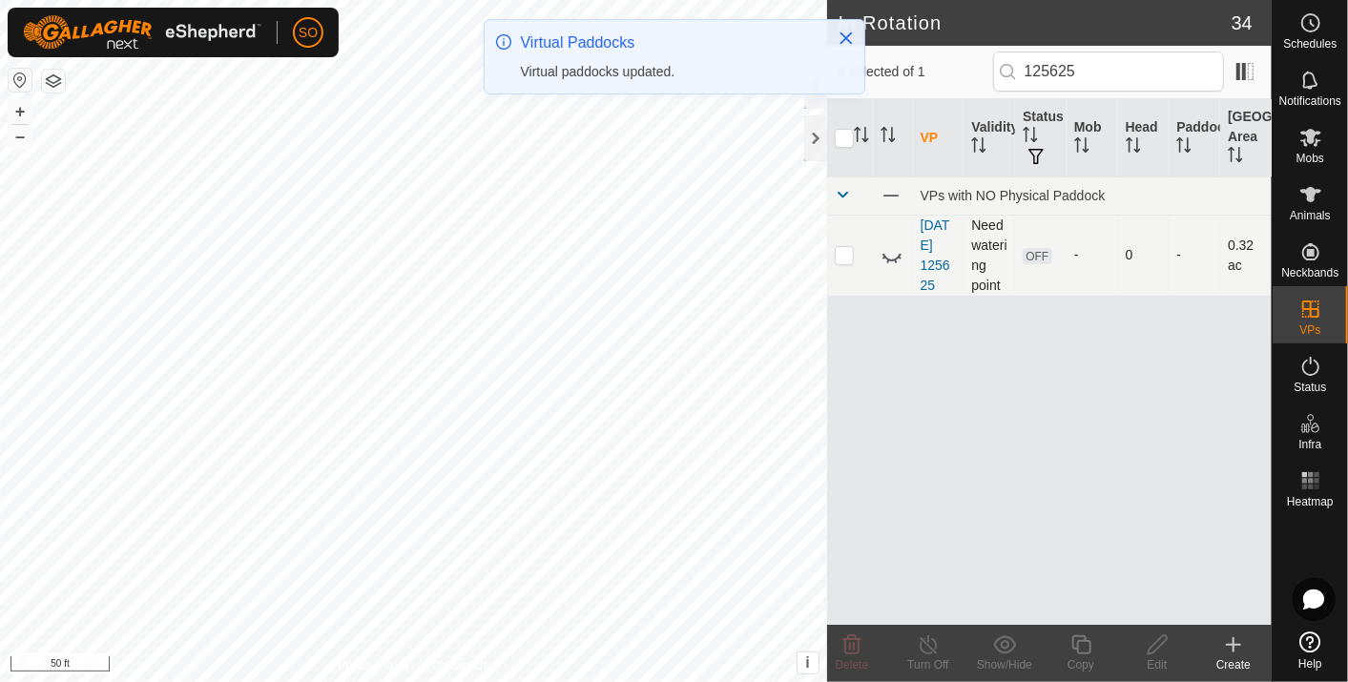
click at [847, 252] on p-checkbox at bounding box center [844, 254] width 19 height 15
checkbox input "true"
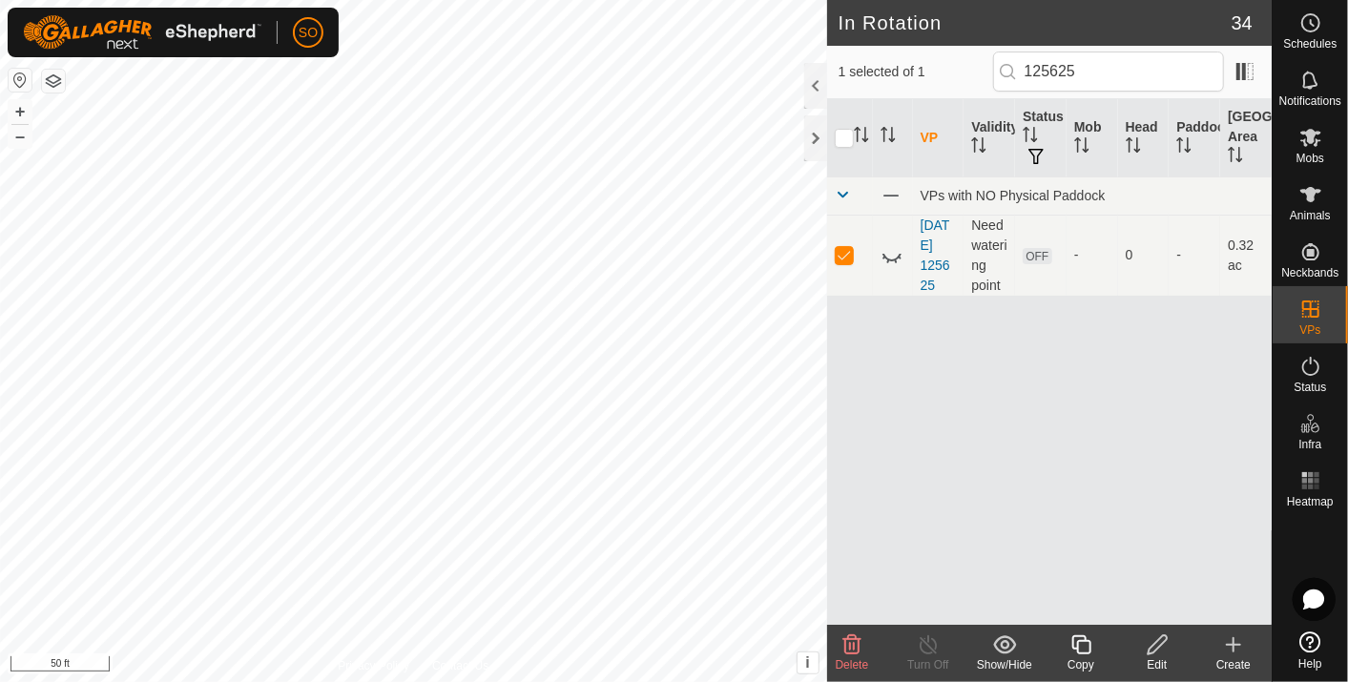
click at [1154, 649] on icon at bounding box center [1158, 645] width 24 height 23
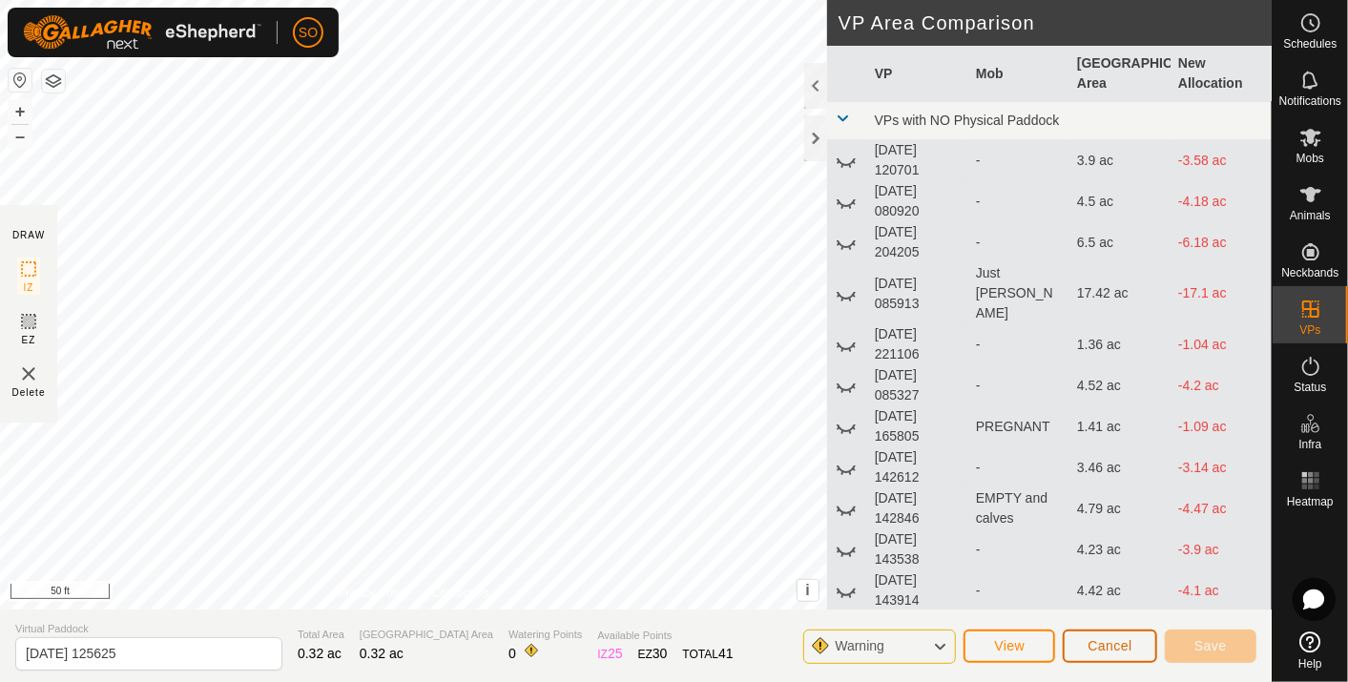
click at [1099, 639] on span "Cancel" at bounding box center [1110, 645] width 45 height 15
